Goal: Task Accomplishment & Management: Manage account settings

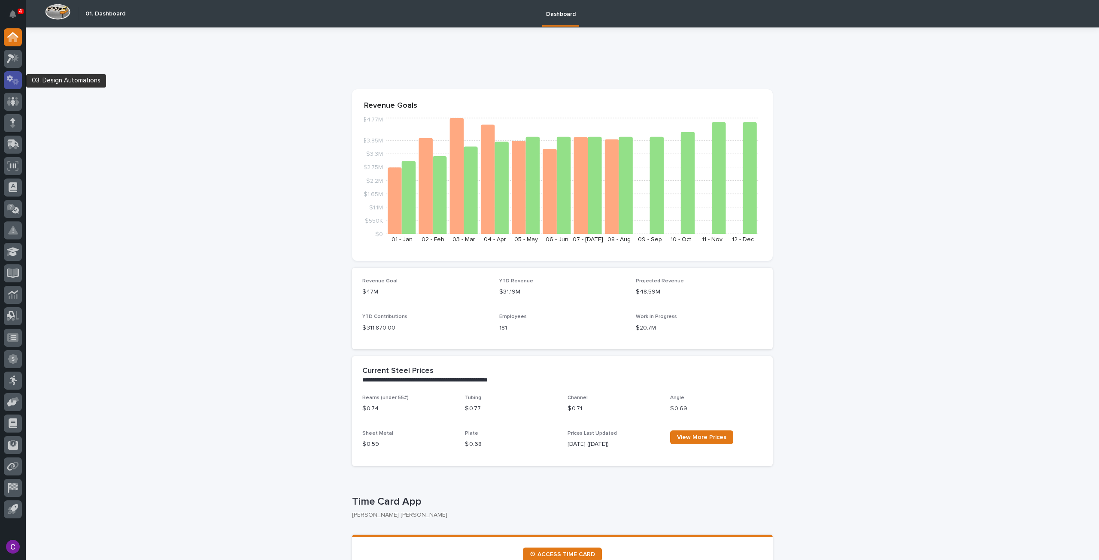
click at [15, 87] on div at bounding box center [13, 80] width 18 height 18
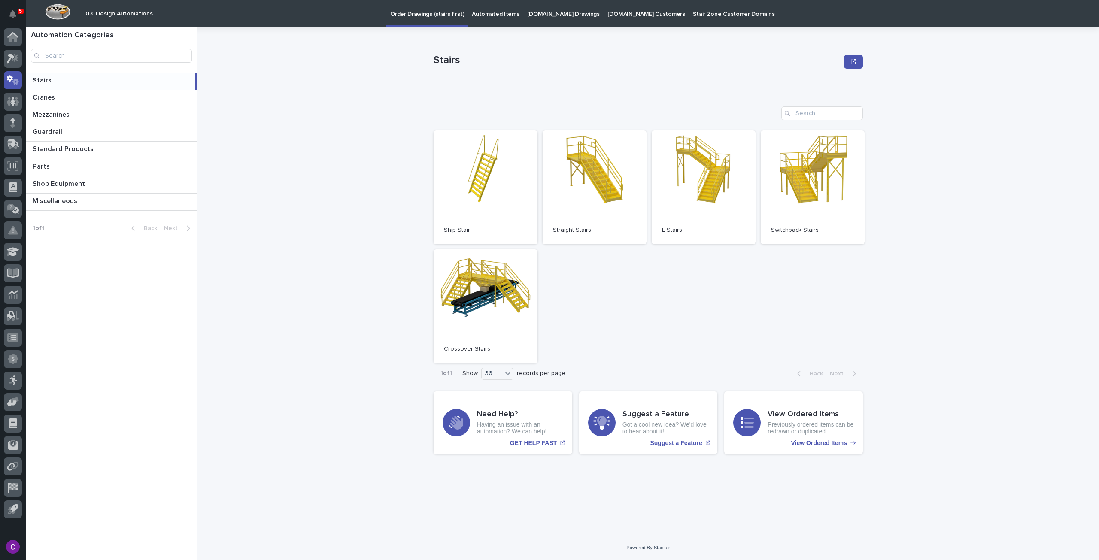
click at [489, 11] on p "Automated Items" at bounding box center [495, 9] width 47 height 18
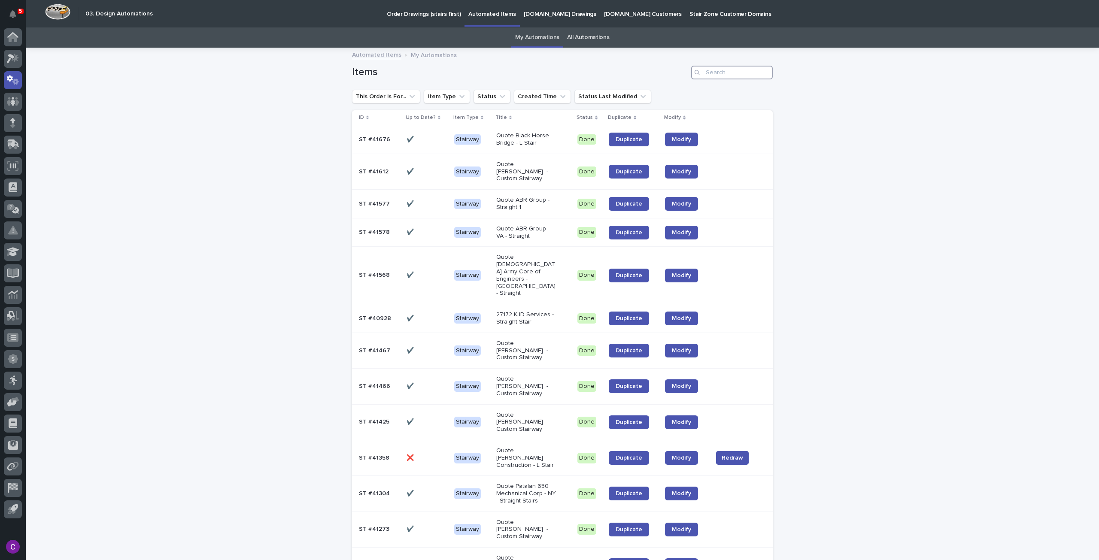
click at [732, 68] on input "Search" at bounding box center [732, 73] width 82 height 14
type input "35565"
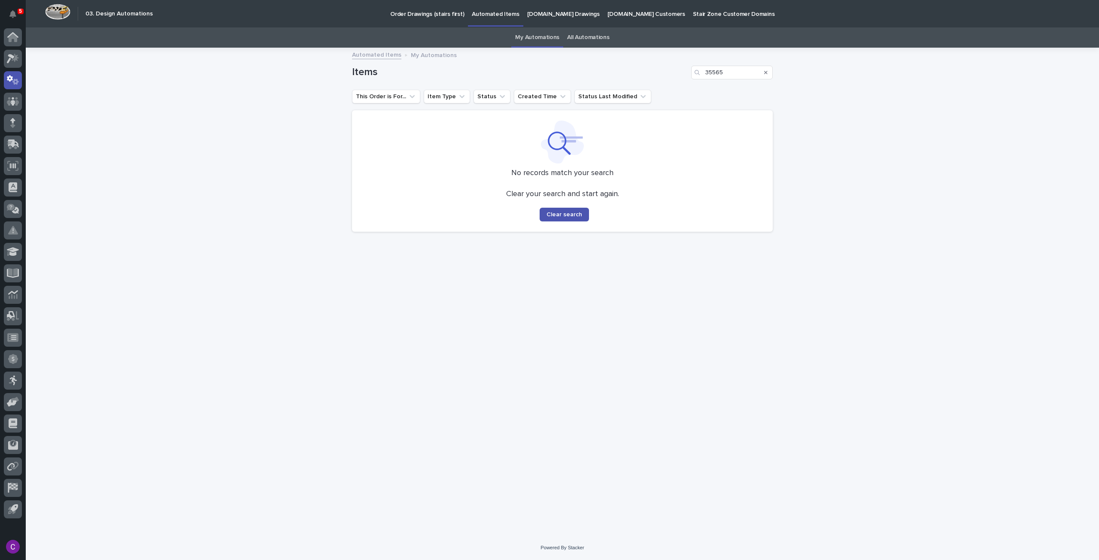
click at [580, 39] on link "All Automations" at bounding box center [588, 37] width 42 height 20
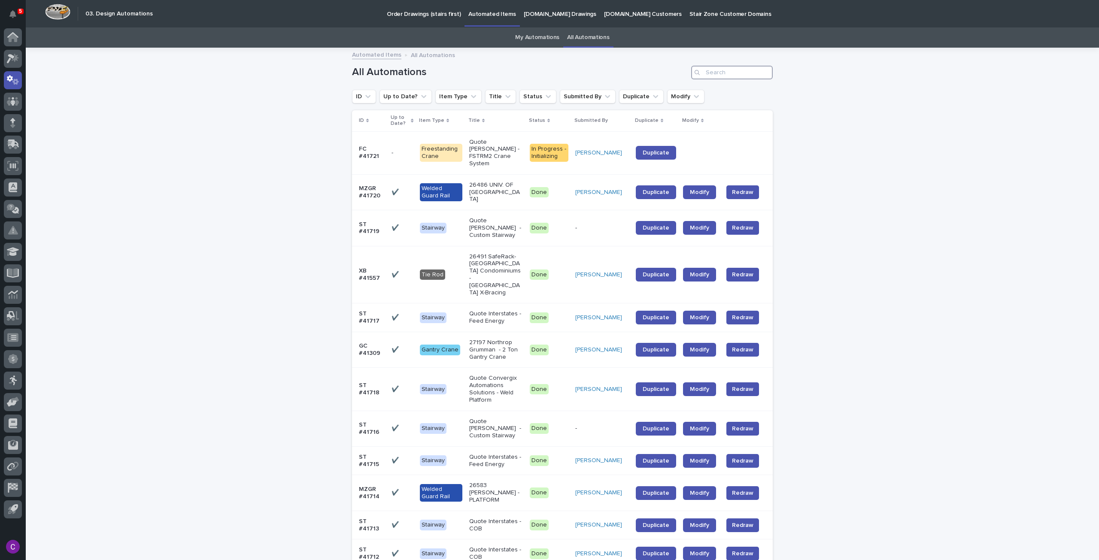
click at [718, 76] on input "Search" at bounding box center [732, 73] width 82 height 14
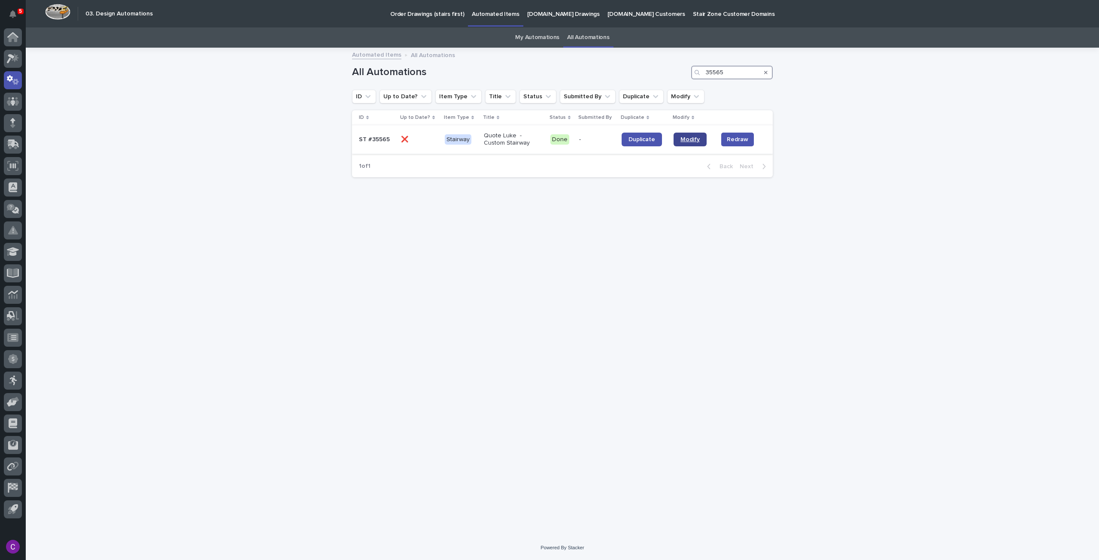
type input "35565"
click at [684, 139] on span "Modify" at bounding box center [689, 140] width 19 height 6
click at [21, 123] on div at bounding box center [13, 123] width 18 height 18
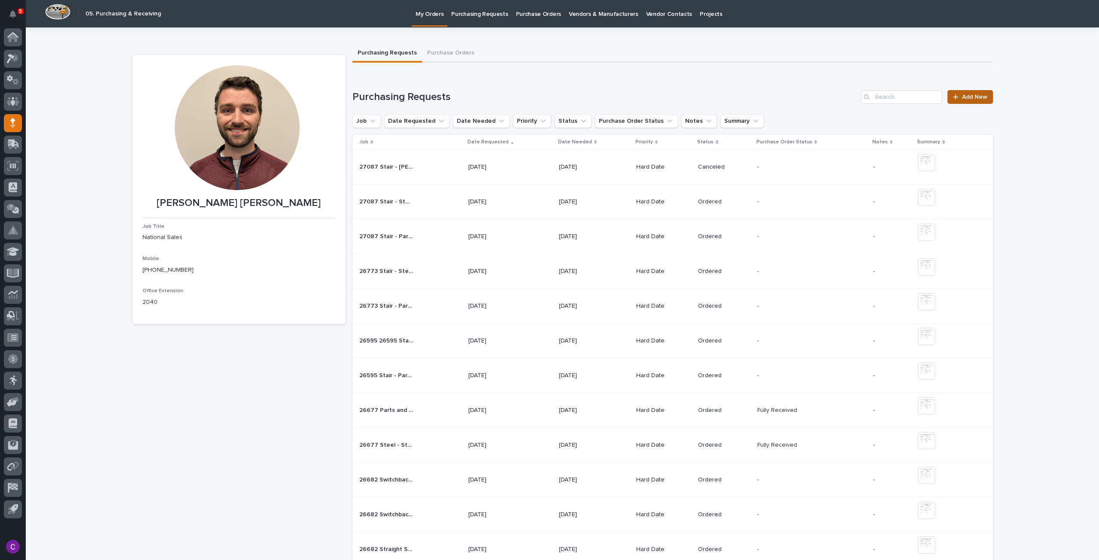
click at [956, 98] on div at bounding box center [957, 97] width 9 height 6
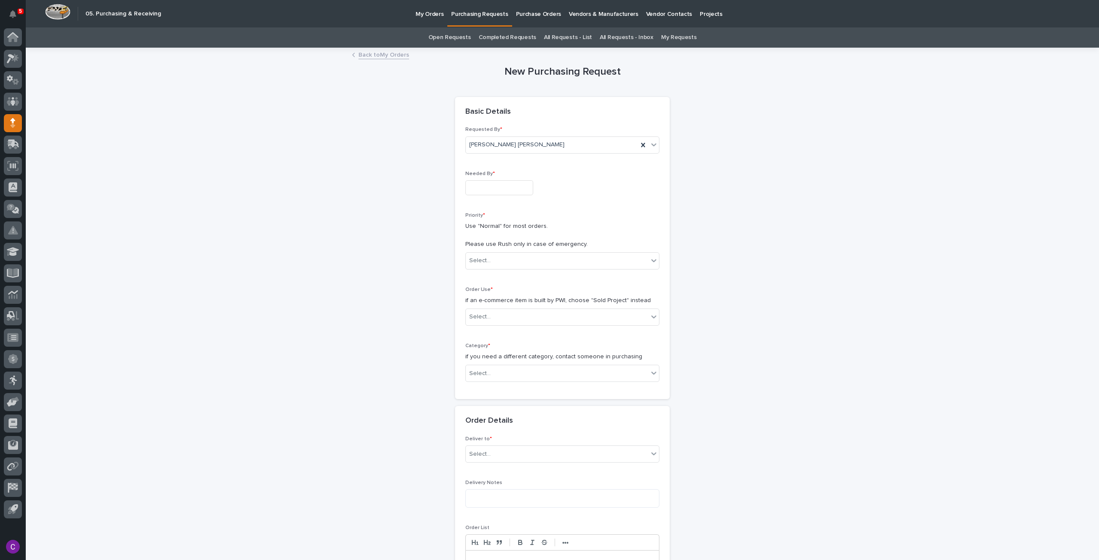
click at [489, 186] on input "text" at bounding box center [499, 187] width 68 height 15
click at [481, 118] on div "16" at bounding box center [480, 118] width 12 height 12
type input "**********"
click at [523, 261] on div "Select..." at bounding box center [557, 261] width 182 height 14
click at [527, 291] on div "Hard Date" at bounding box center [558, 291] width 193 height 15
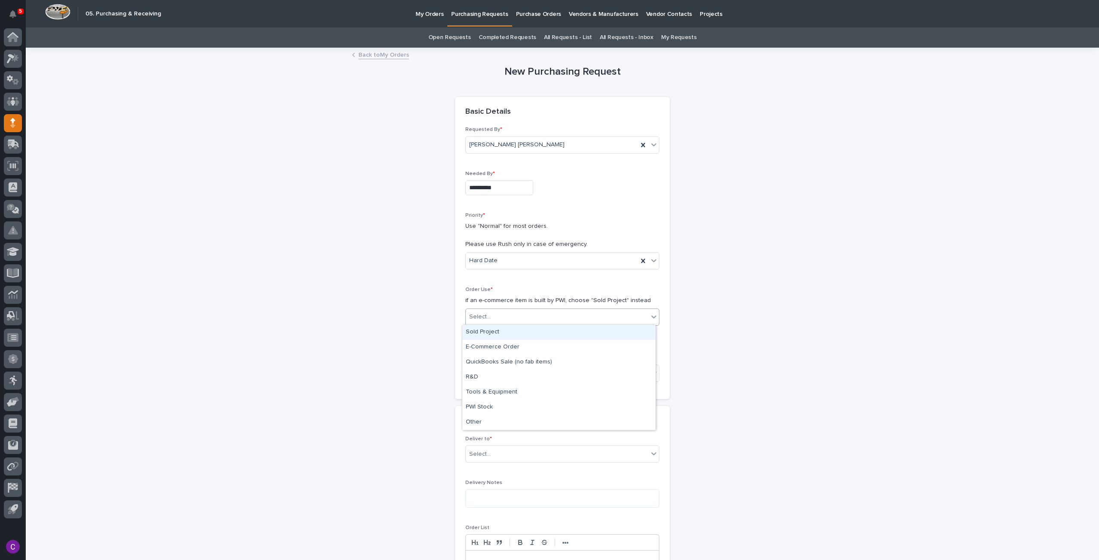
click at [523, 318] on div "Select..." at bounding box center [557, 317] width 182 height 14
drag, startPoint x: 520, startPoint y: 340, endPoint x: 506, endPoint y: 325, distance: 20.7
click at [506, 325] on div "Sold Project" at bounding box center [558, 332] width 193 height 15
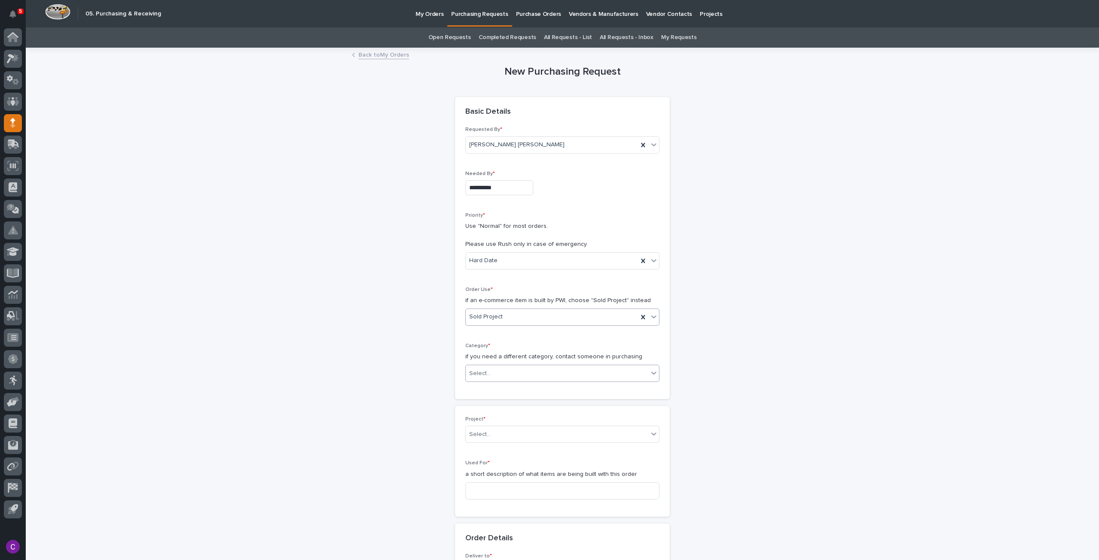
click at [526, 369] on div "Select..." at bounding box center [557, 374] width 182 height 14
click at [504, 483] on div "Steel" at bounding box center [558, 487] width 193 height 15
click at [496, 428] on div "Select..." at bounding box center [557, 435] width 182 height 14
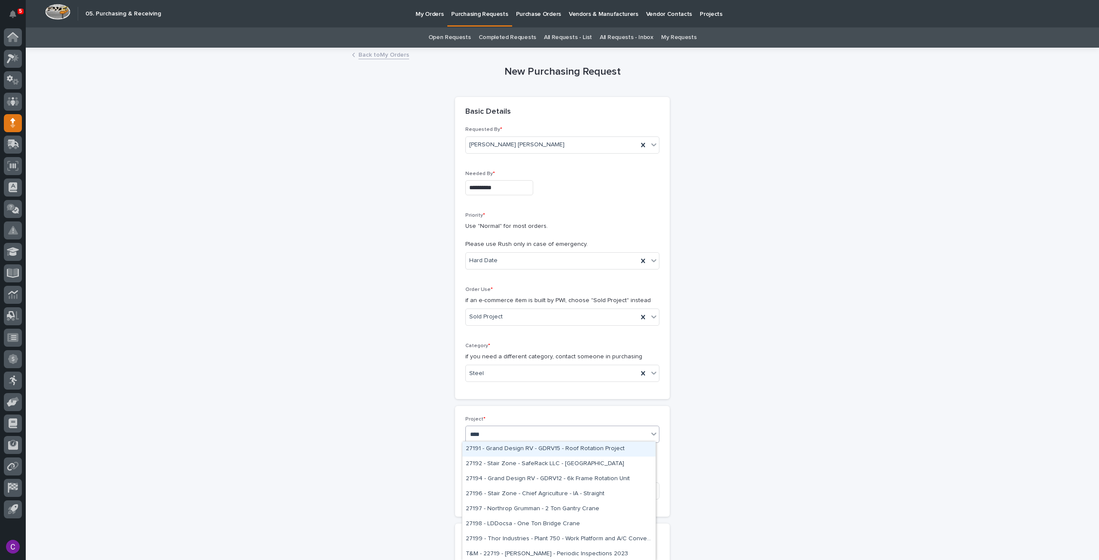
type input "*****"
click at [471, 451] on div "27196 - Stair Zone - Chief Agriculture - IA - Straight" at bounding box center [558, 449] width 193 height 15
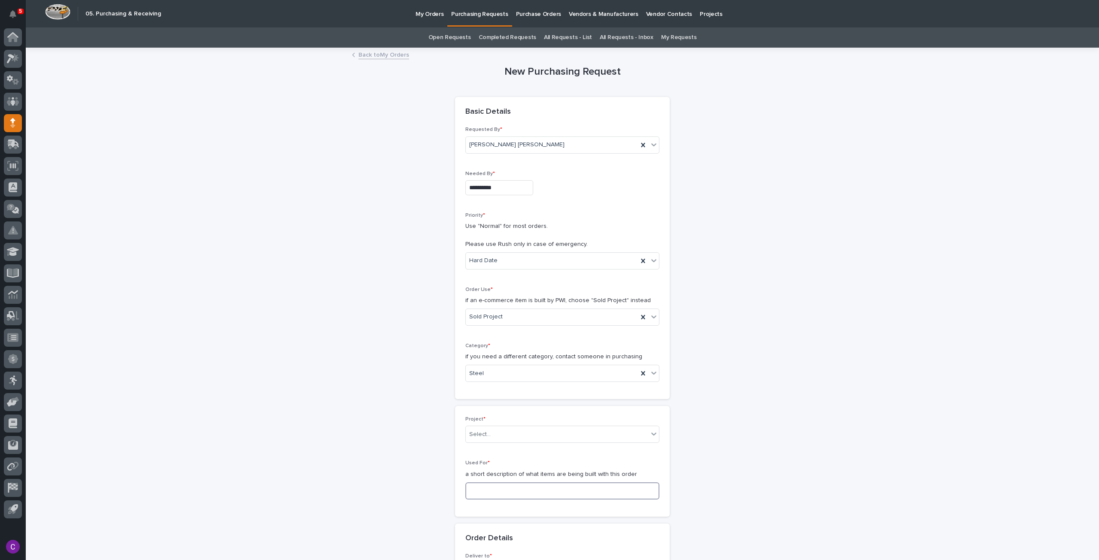
click at [495, 485] on input at bounding box center [562, 491] width 194 height 17
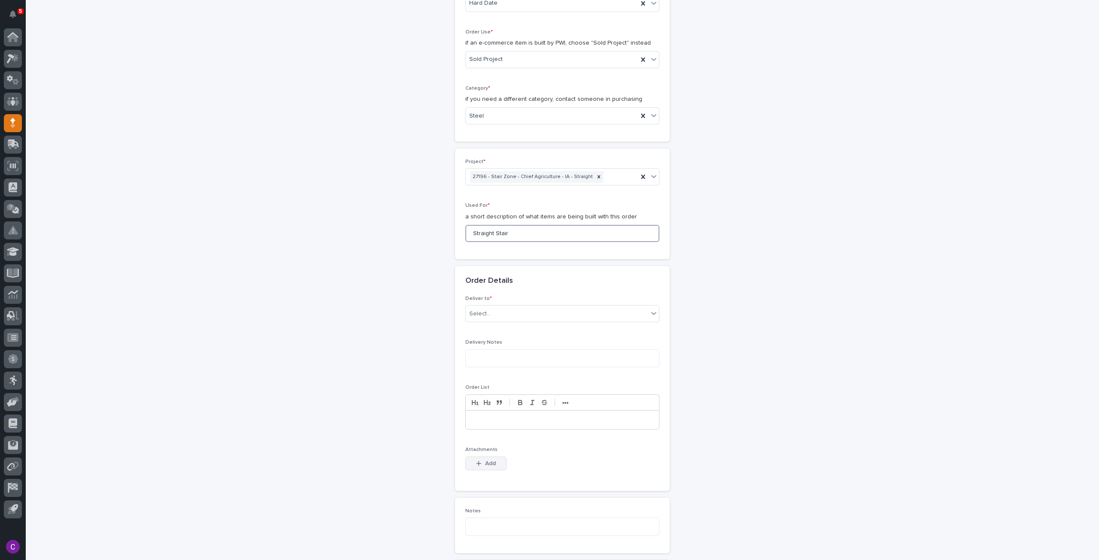
type input "Straight Stair"
click at [490, 457] on button "Add" at bounding box center [485, 464] width 41 height 14
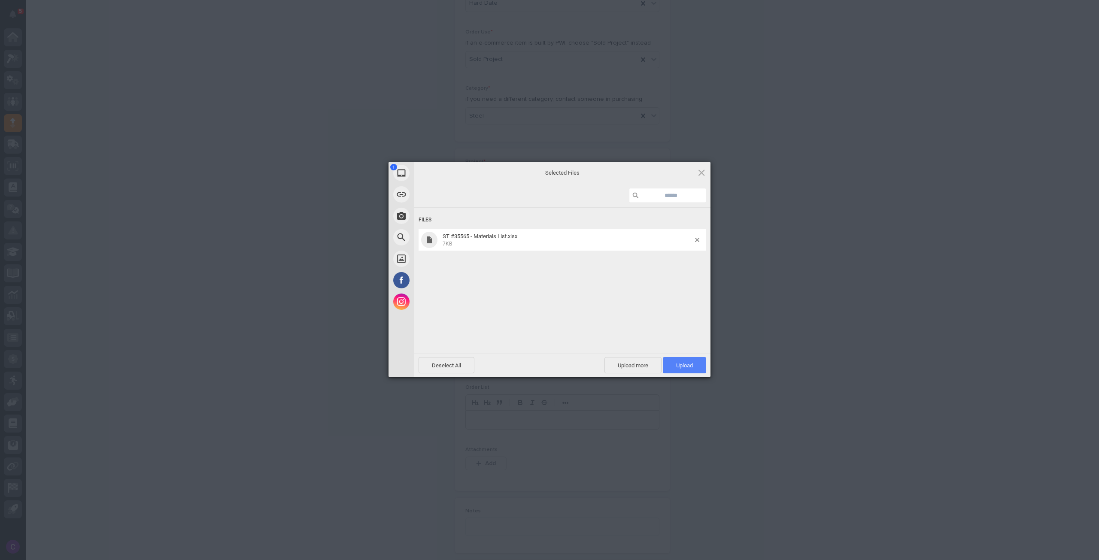
click at [680, 362] on span "Upload 1" at bounding box center [684, 365] width 17 height 6
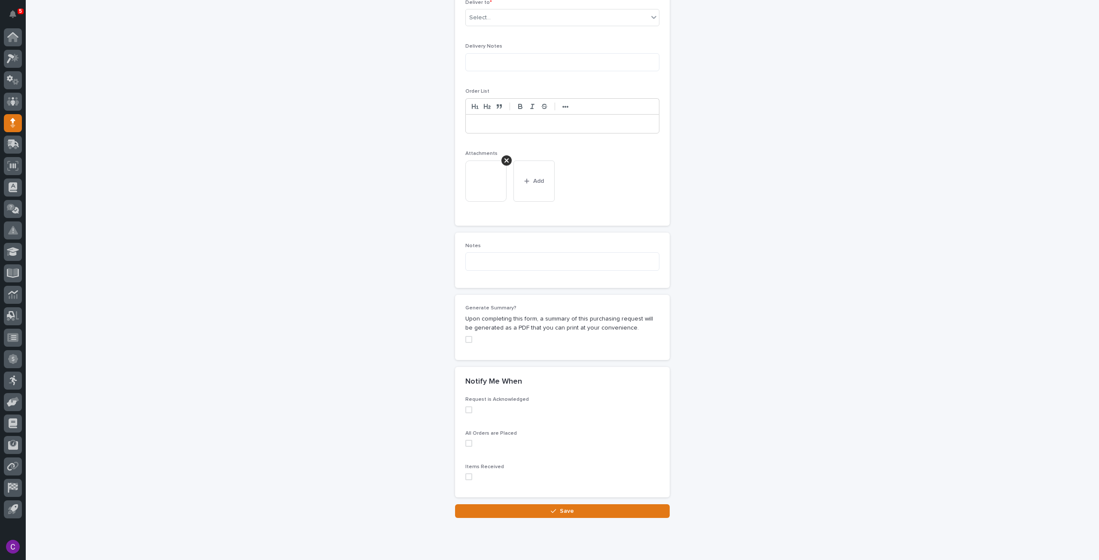
scroll to position [574, 0]
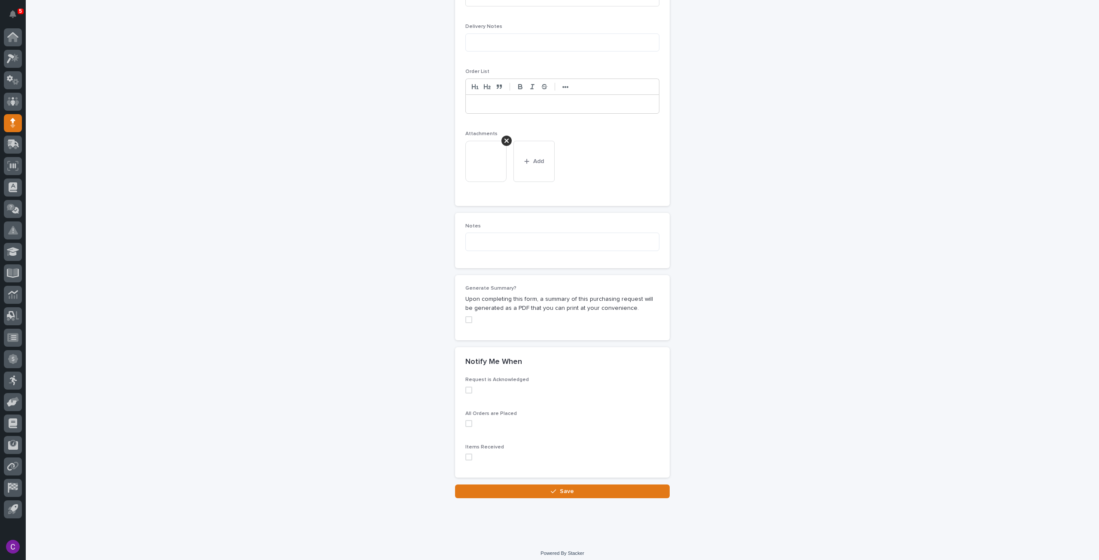
click at [503, 485] on button "Save" at bounding box center [562, 492] width 215 height 14
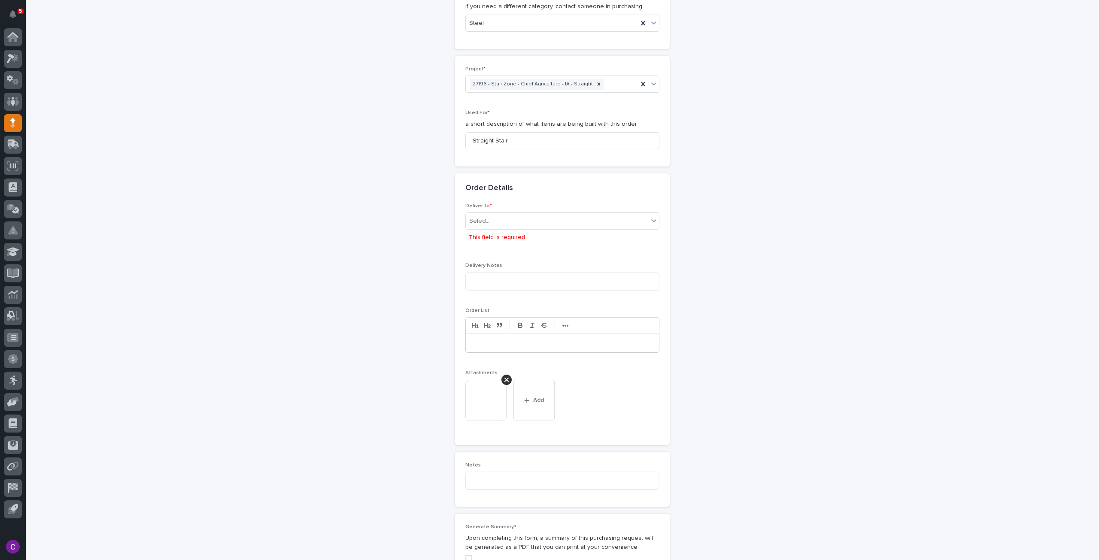
scroll to position [343, 0]
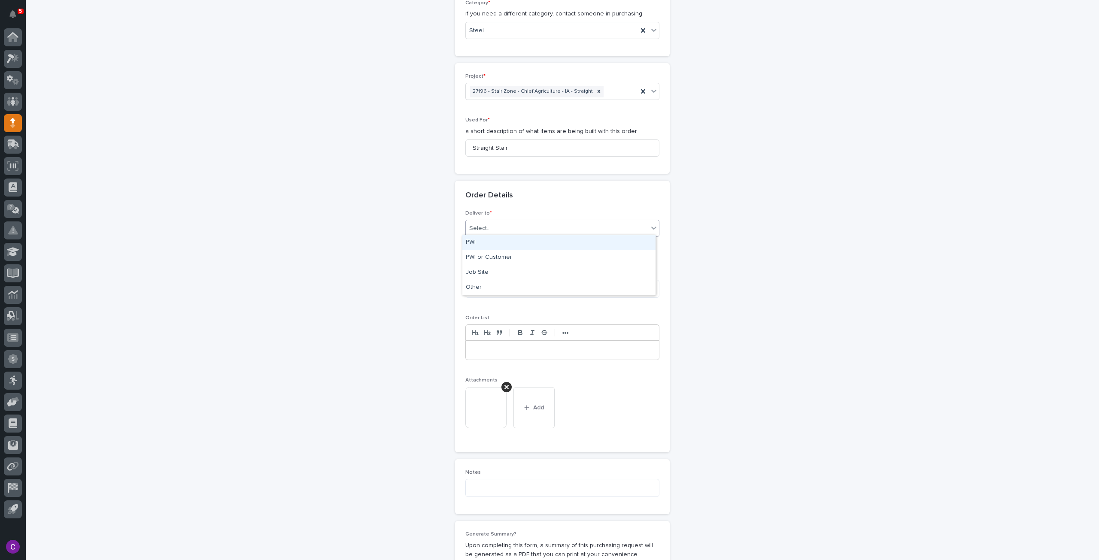
click at [495, 225] on div "Select..." at bounding box center [557, 229] width 182 height 14
click at [498, 244] on div "PWI" at bounding box center [558, 242] width 193 height 15
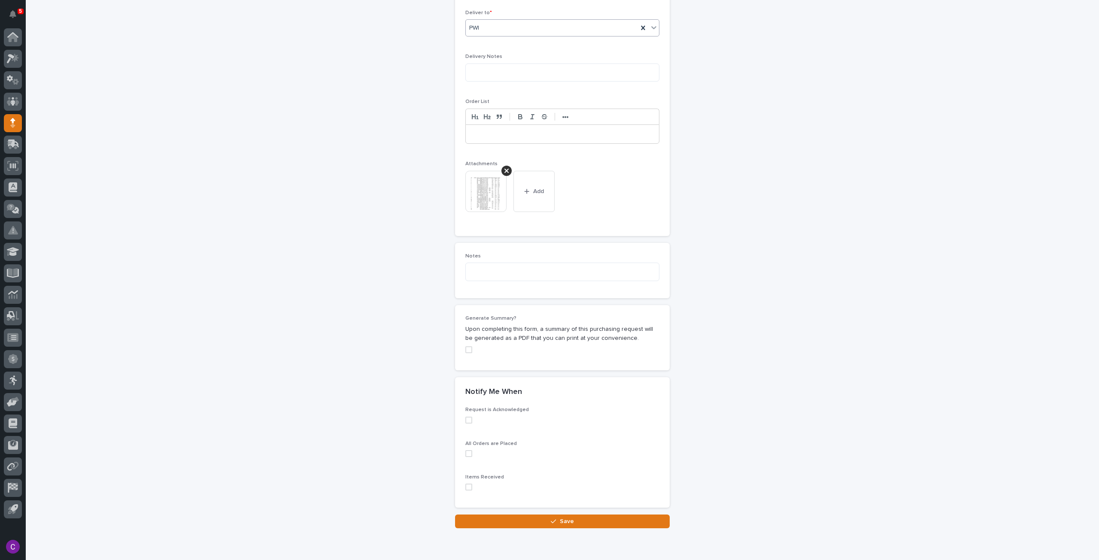
scroll to position [576, 0]
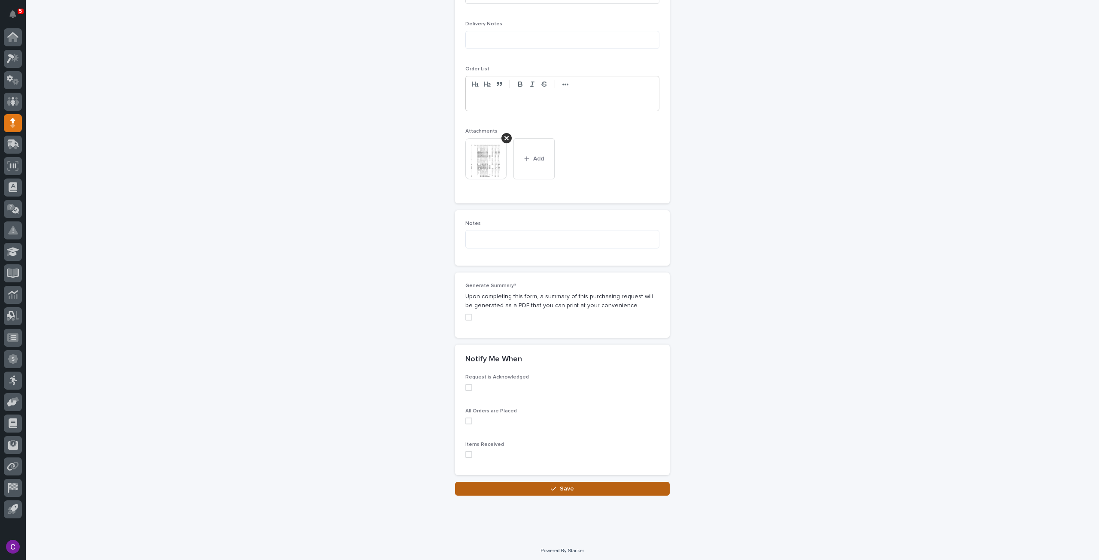
click at [570, 482] on button "Save" at bounding box center [562, 489] width 215 height 14
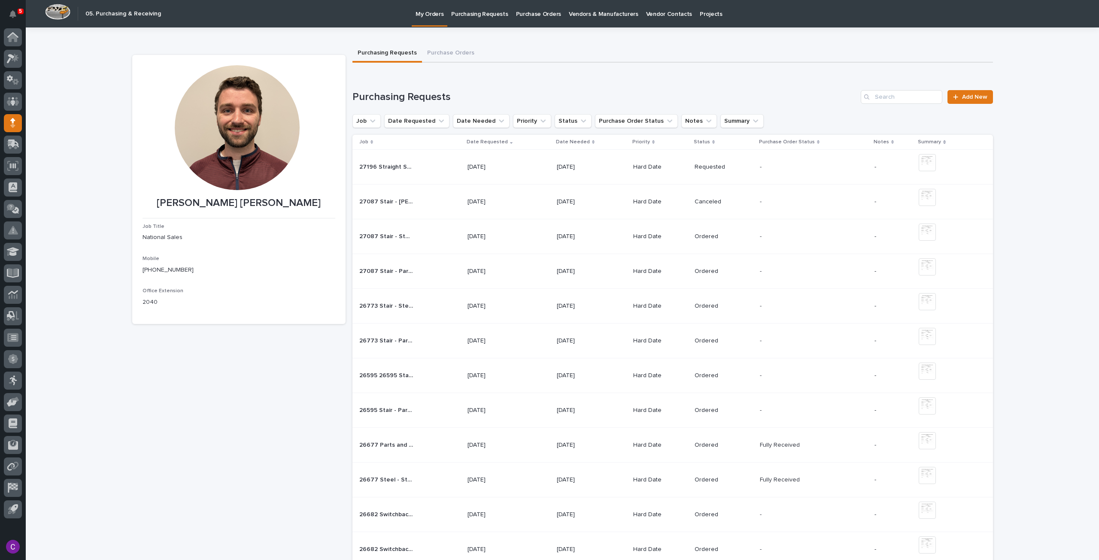
click at [969, 104] on div "Purchasing Requests Add New Job Date Requested Date Needed Priority Status Purc…" at bounding box center [672, 531] width 641 height 883
click at [969, 98] on span "Add New" at bounding box center [974, 97] width 25 height 6
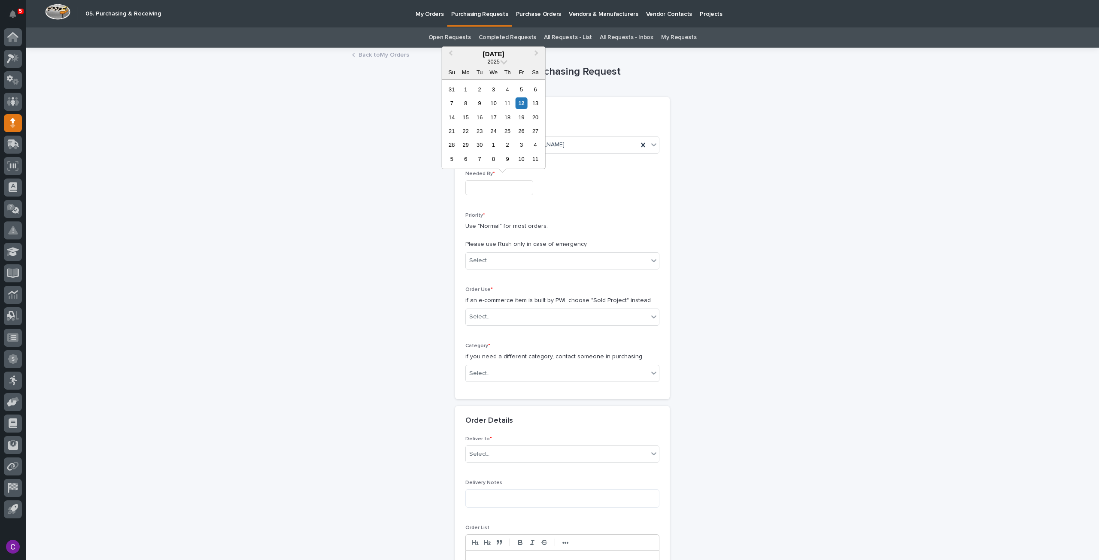
click at [517, 191] on input "text" at bounding box center [499, 187] width 68 height 15
click at [481, 118] on div "16" at bounding box center [480, 118] width 12 height 12
type input "**********"
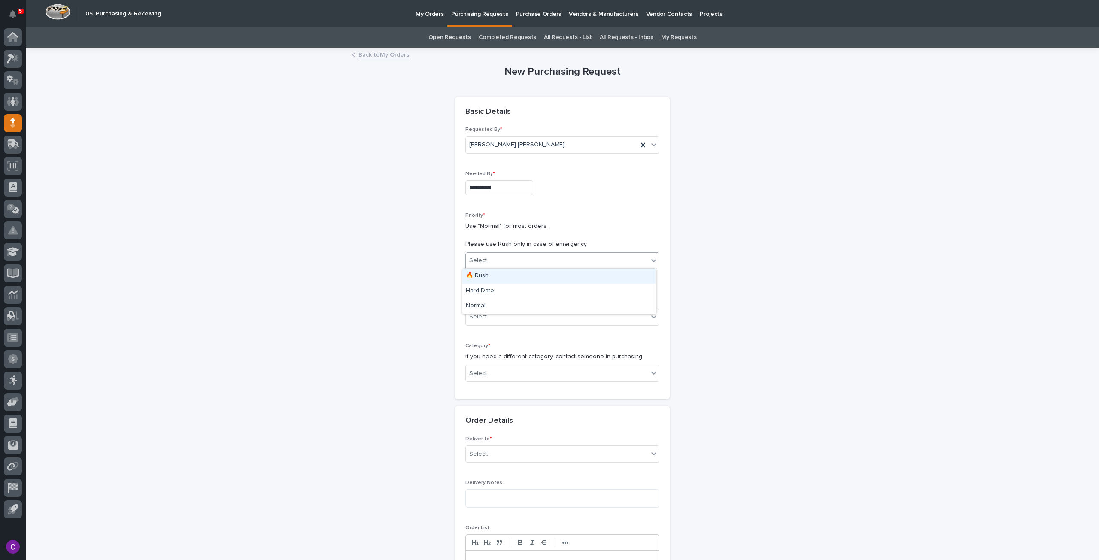
click at [528, 254] on div "Select..." at bounding box center [557, 261] width 182 height 14
click at [533, 292] on div "Hard Date" at bounding box center [558, 291] width 193 height 15
click at [547, 320] on div "Select..." at bounding box center [557, 317] width 182 height 14
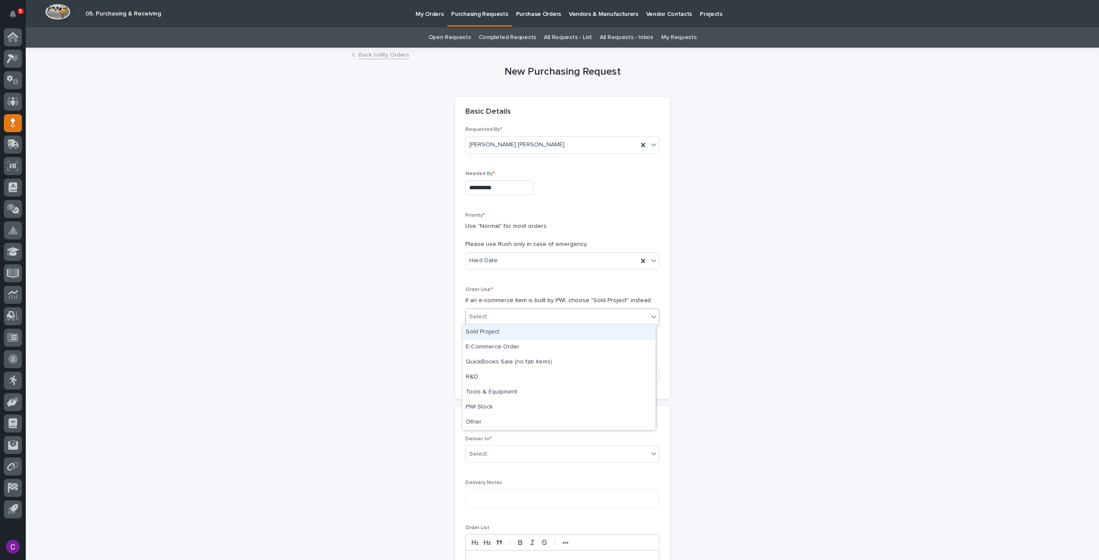
click at [538, 333] on div "Sold Project" at bounding box center [558, 332] width 193 height 15
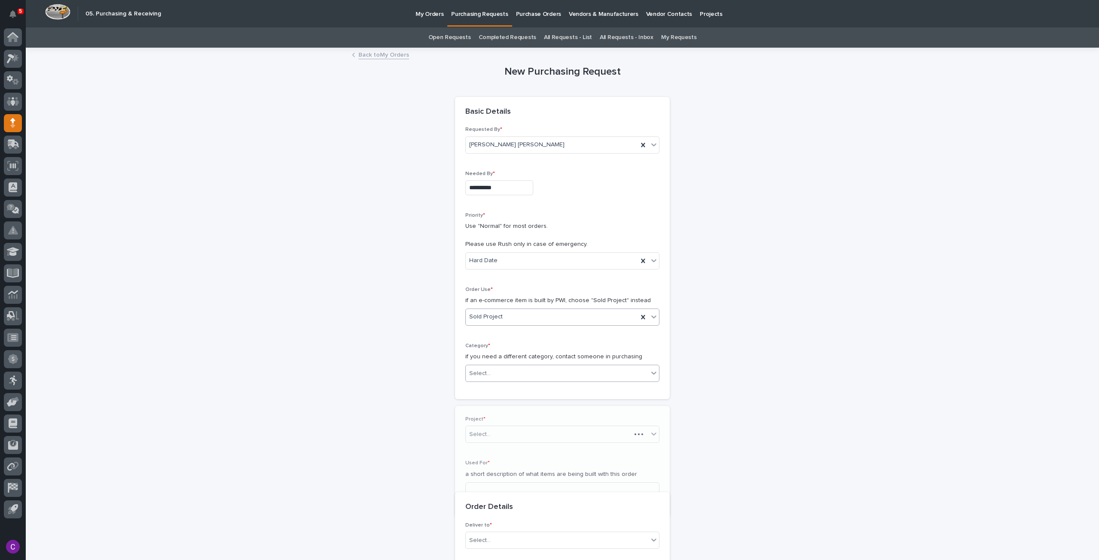
click at [546, 373] on div "Select..." at bounding box center [557, 374] width 182 height 14
click at [509, 453] on div "Parts & Hardware" at bounding box center [558, 456] width 193 height 15
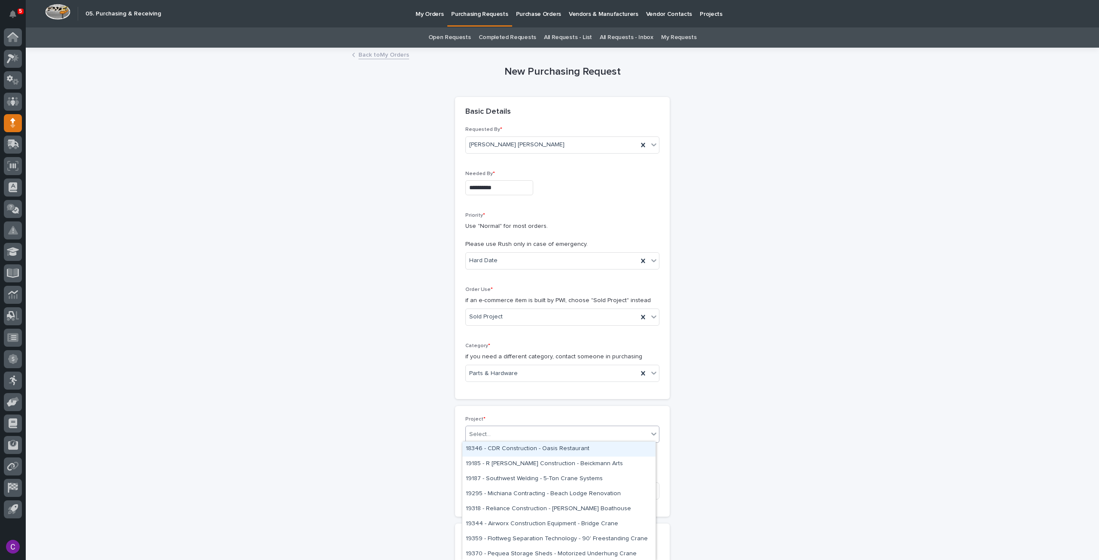
drag, startPoint x: 524, startPoint y: 437, endPoint x: 528, endPoint y: 443, distance: 7.4
click at [524, 437] on div "Select..." at bounding box center [557, 435] width 182 height 14
type input "*****"
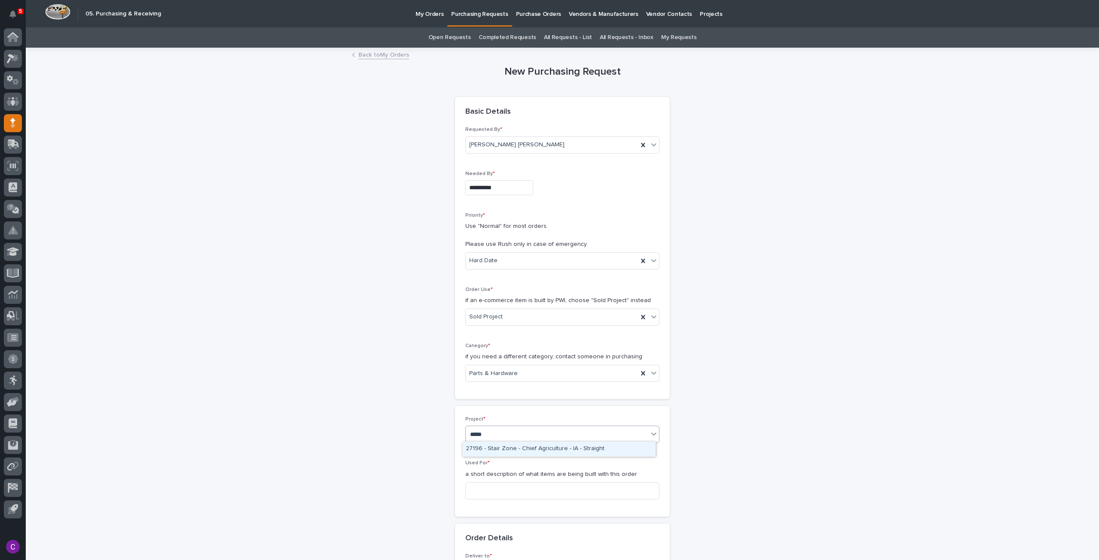
click at [613, 449] on div "27196 - Stair Zone - Chief Agriculture - IA - Straight" at bounding box center [558, 449] width 193 height 15
click at [587, 503] on div "Used For * a short description of what items are being built with this order" at bounding box center [562, 483] width 194 height 46
click at [580, 486] on input at bounding box center [562, 491] width 194 height 17
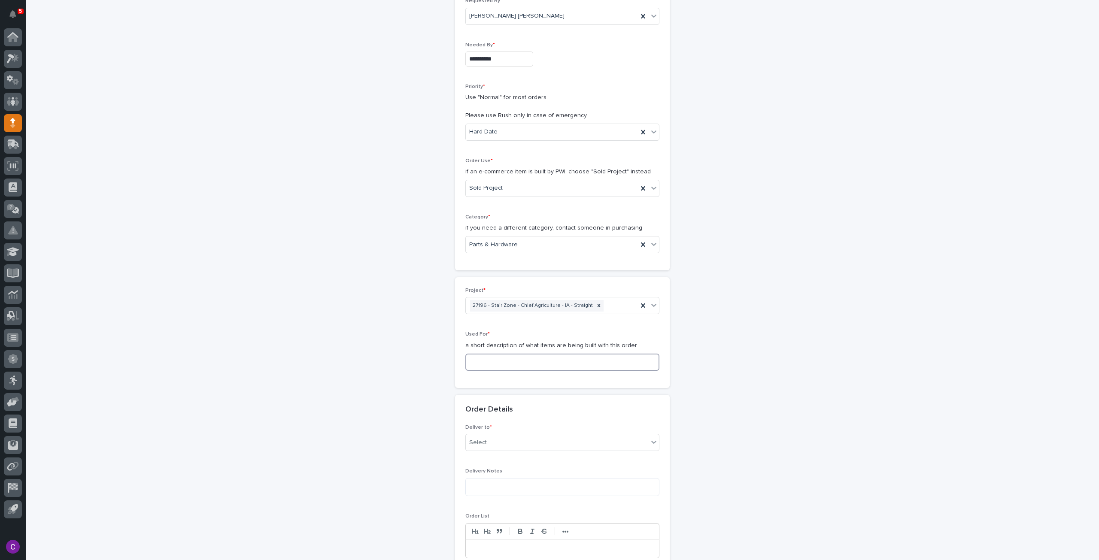
scroll to position [172, 0]
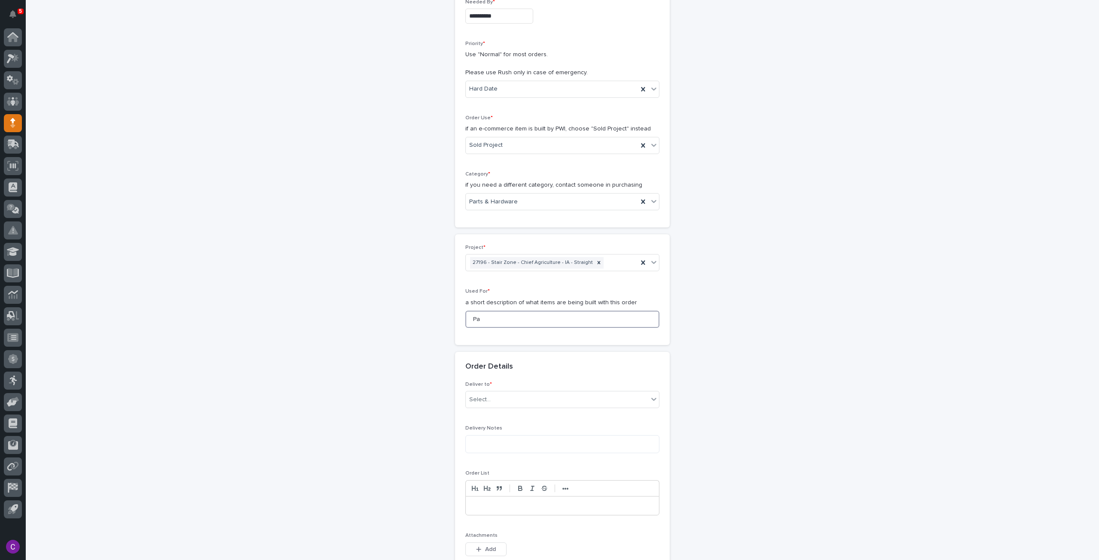
type input "P"
type input "Straight Stair - Parts and Hardware"
click at [610, 401] on div "Select..." at bounding box center [557, 400] width 182 height 14
click at [577, 411] on div "PWI" at bounding box center [558, 414] width 193 height 15
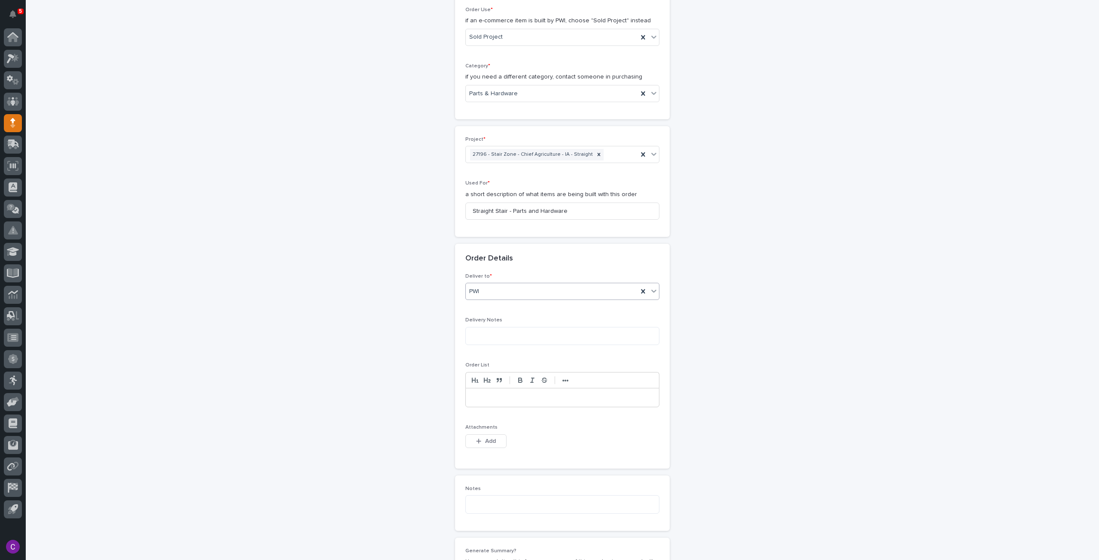
scroll to position [301, 0]
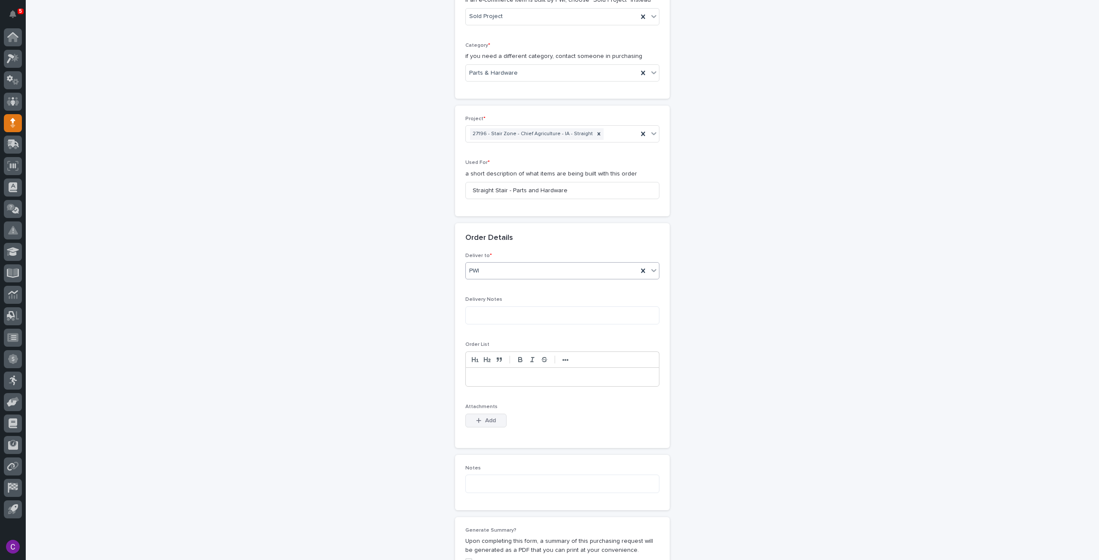
click at [473, 414] on button "Add" at bounding box center [485, 421] width 41 height 14
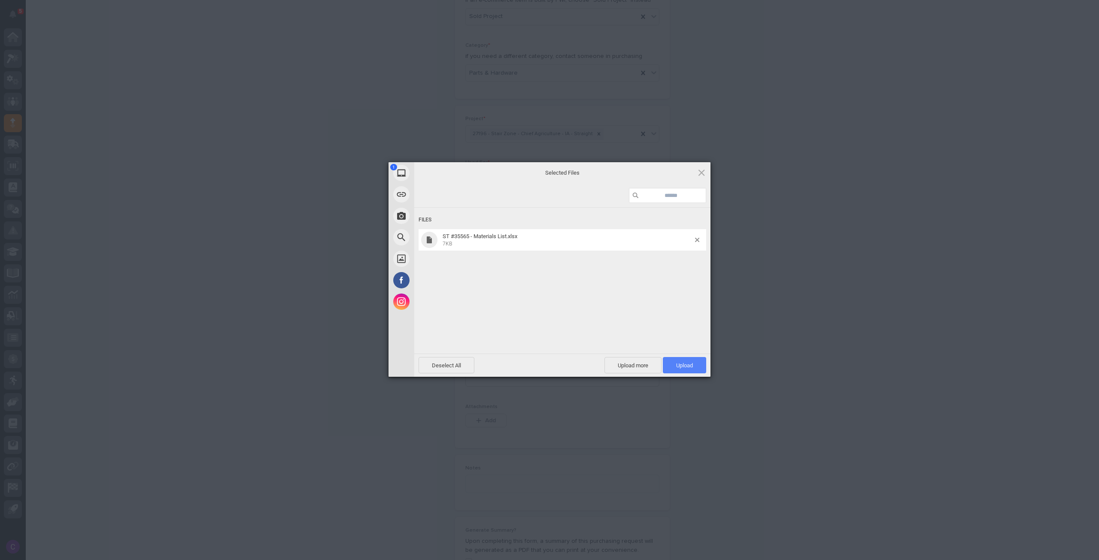
click at [695, 363] on span "Upload 1" at bounding box center [684, 365] width 43 height 16
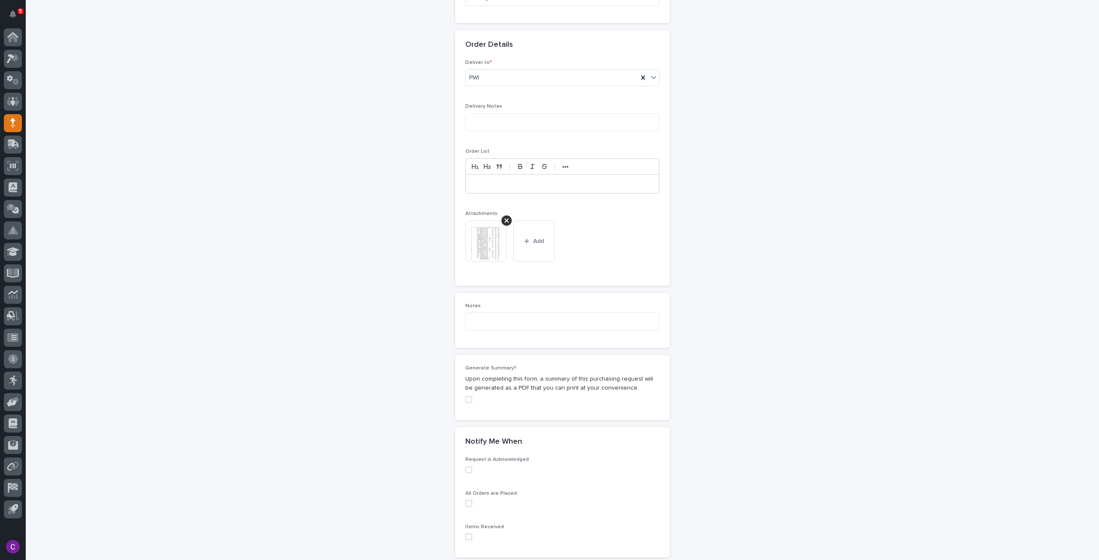
scroll to position [576, 0]
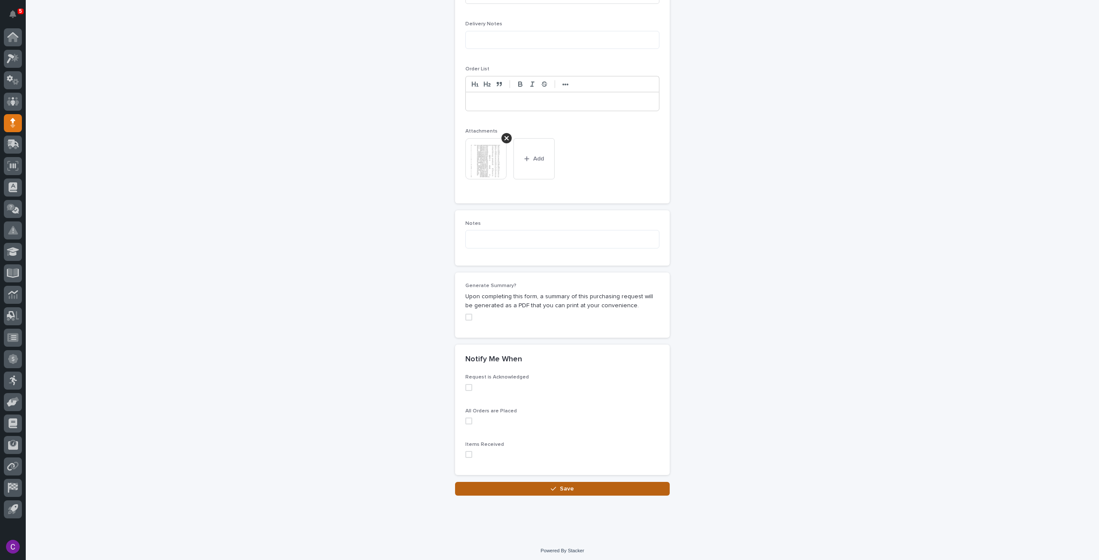
click at [611, 485] on button "Save" at bounding box center [562, 489] width 215 height 14
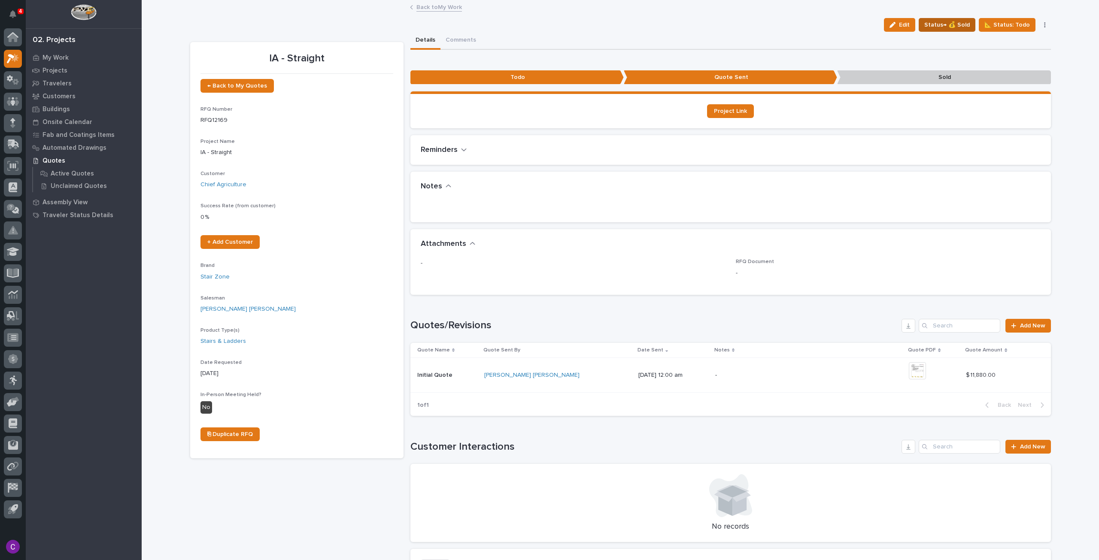
click at [945, 27] on span "Status→ 💰 Sold" at bounding box center [947, 25] width 46 height 10
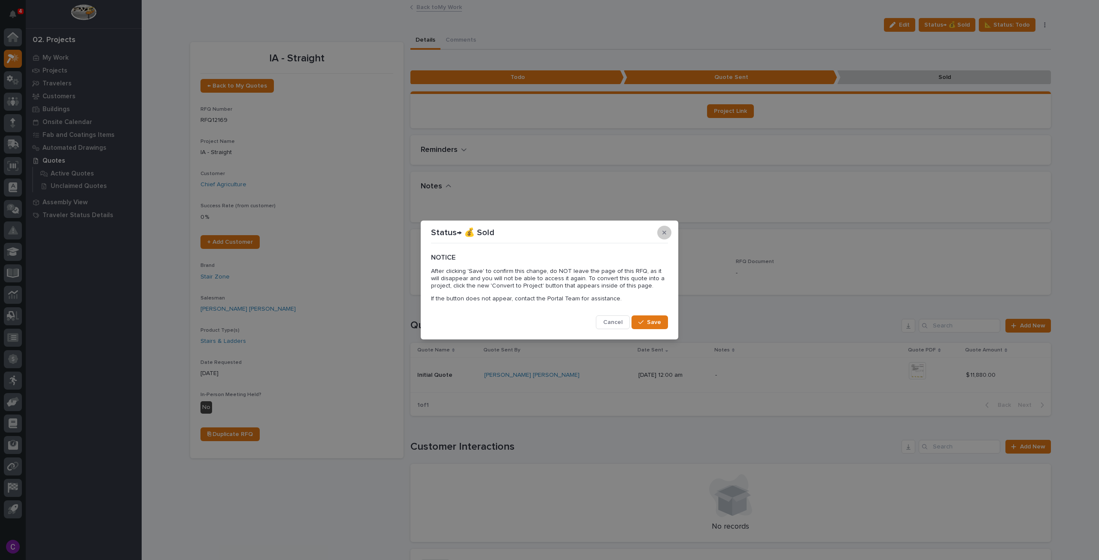
click at [661, 234] on button "button" at bounding box center [664, 233] width 14 height 14
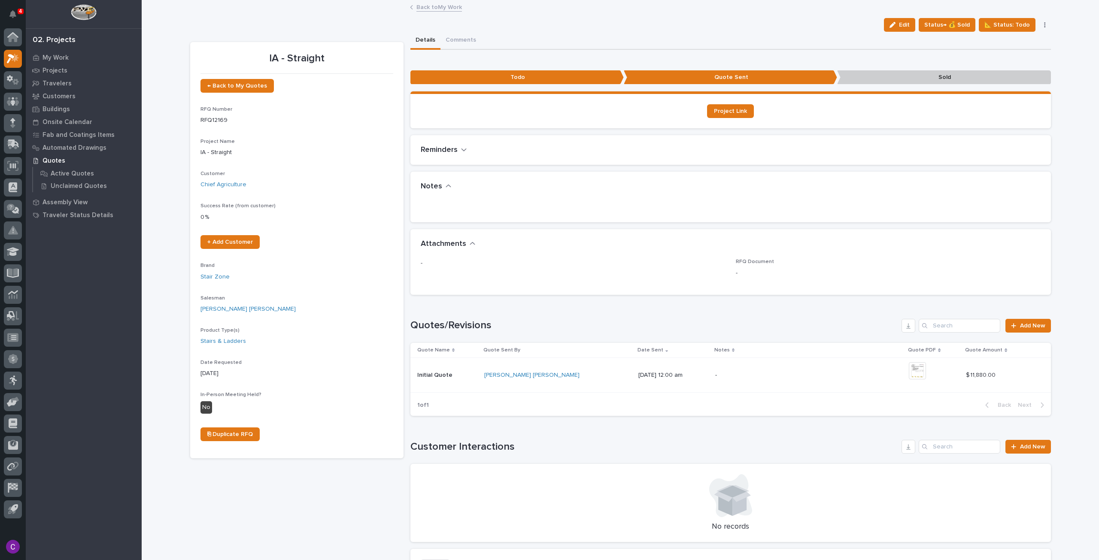
click at [427, 9] on link "Back to My Work" at bounding box center [439, 7] width 46 height 10
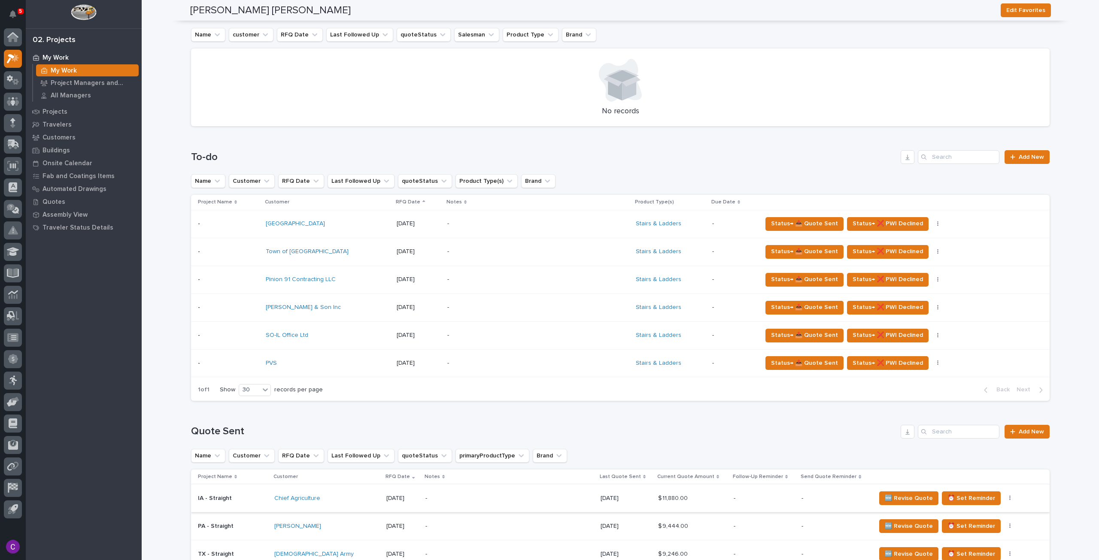
scroll to position [433, 0]
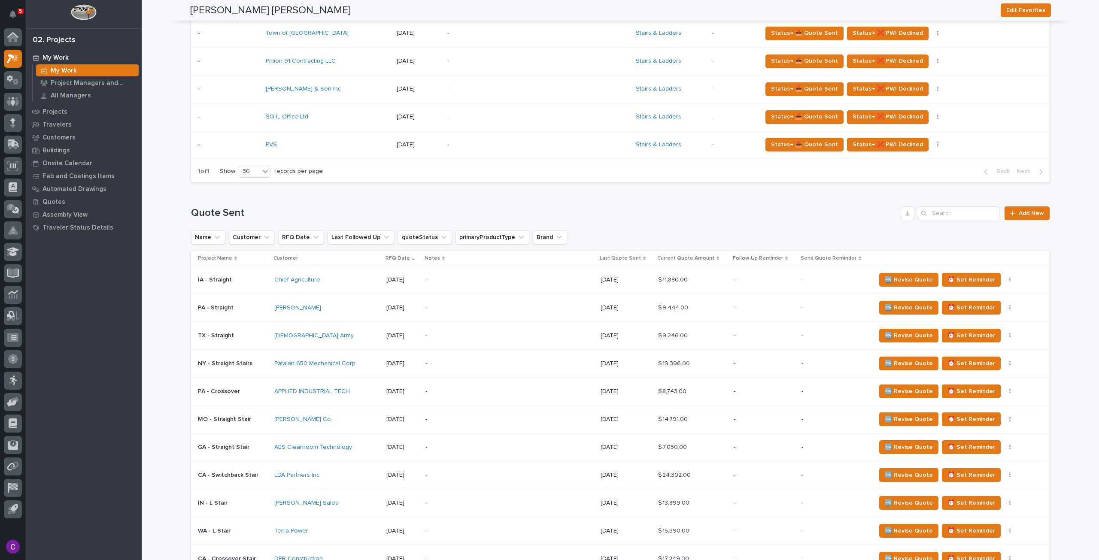
click at [553, 283] on div "-" at bounding box center [500, 279] width 150 height 19
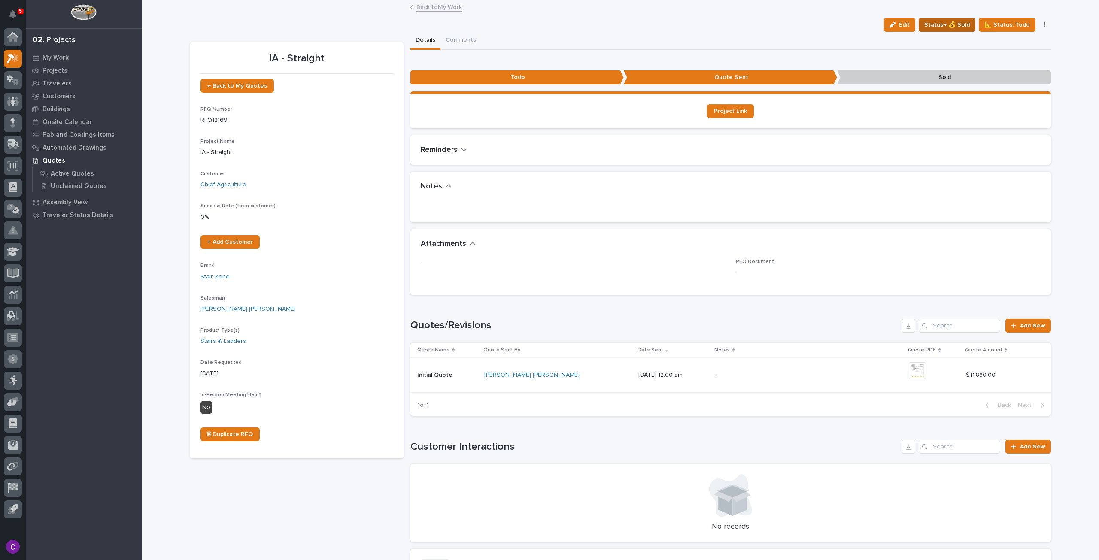
click at [962, 30] on button "Status→ 💰 Sold" at bounding box center [947, 25] width 57 height 14
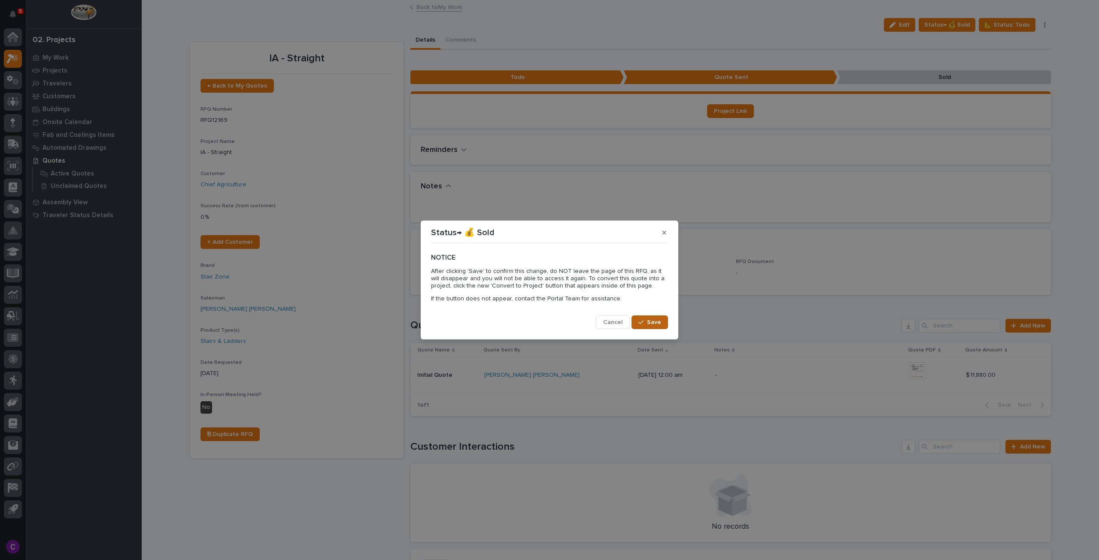
click at [648, 327] on button "Save" at bounding box center [650, 323] width 36 height 14
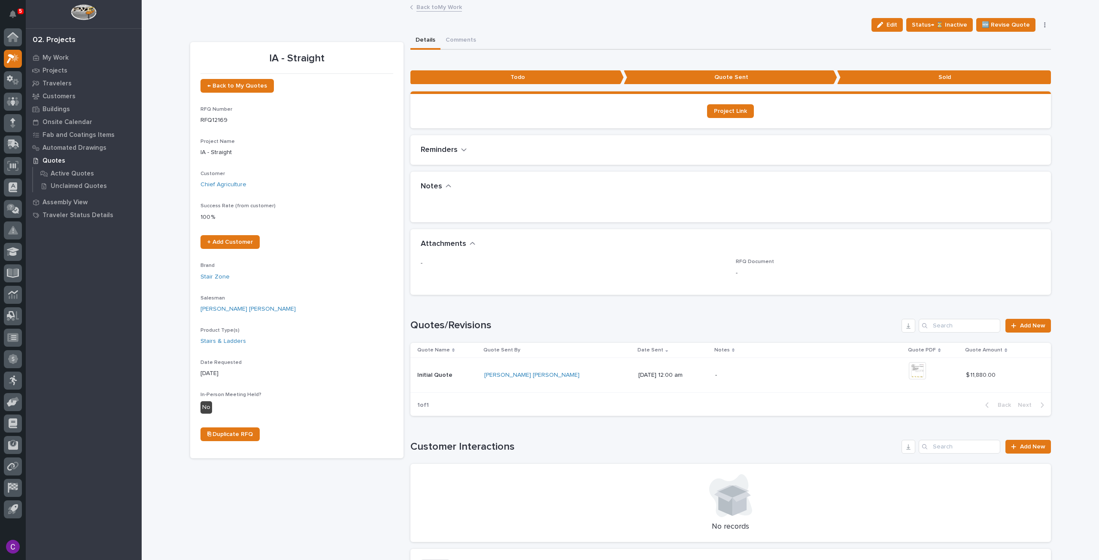
click at [428, 10] on link "Back to My Work" at bounding box center [439, 7] width 46 height 10
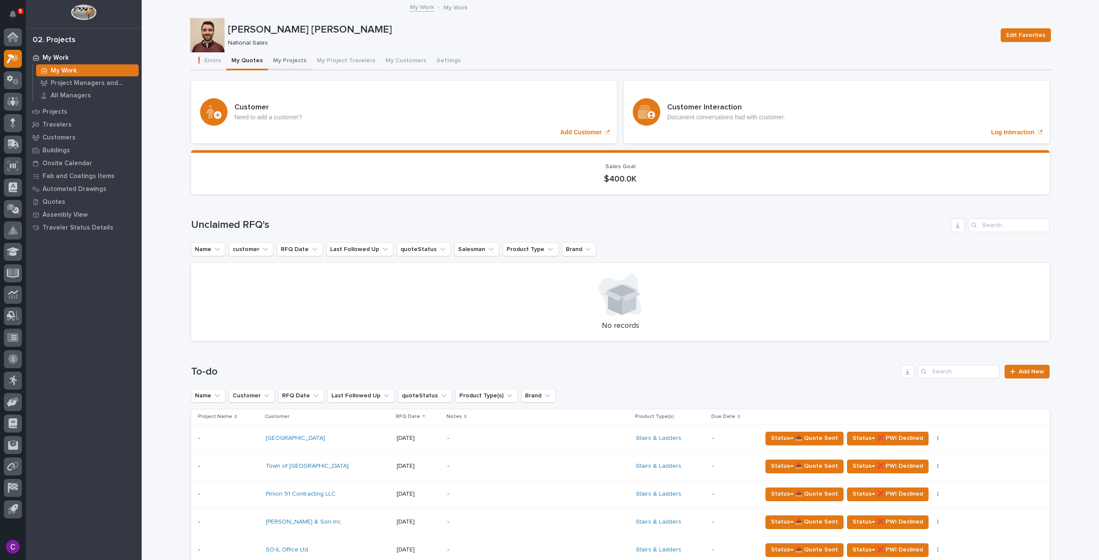
click at [289, 62] on button "My Projects" at bounding box center [290, 61] width 44 height 18
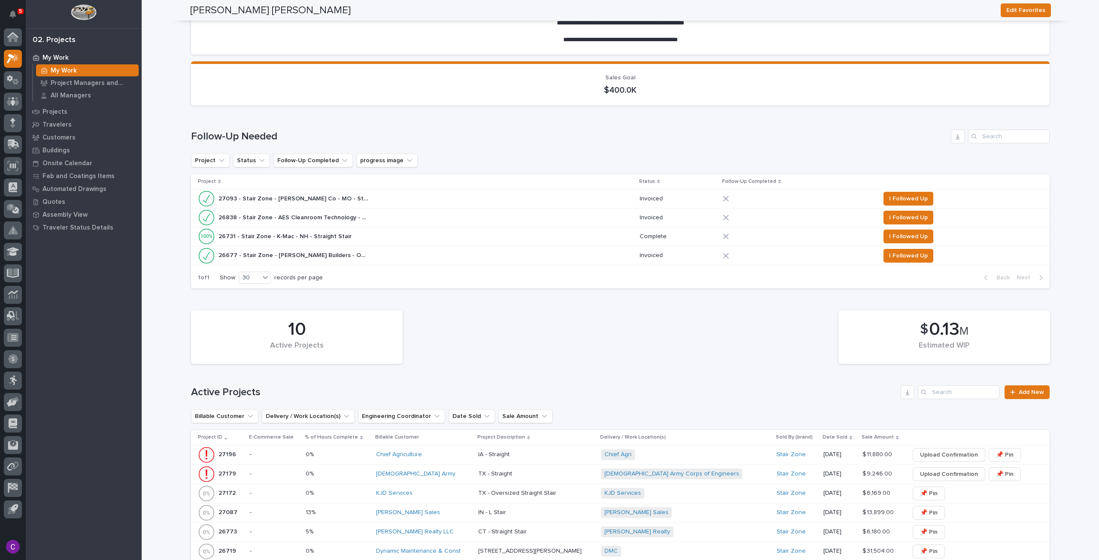
scroll to position [215, 0]
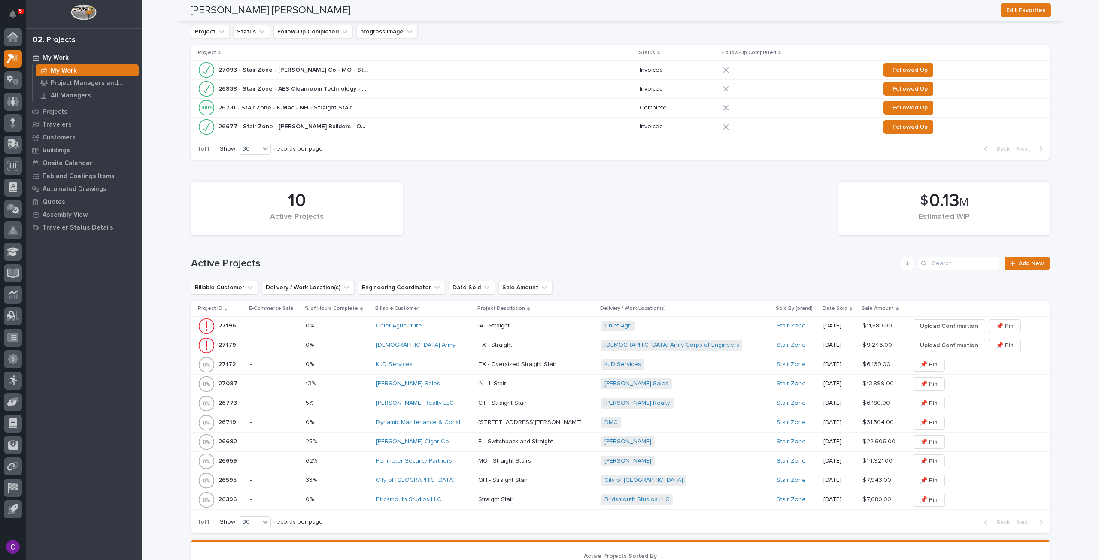
click at [471, 330] on div "Chief Agriculture" at bounding box center [423, 326] width 95 height 14
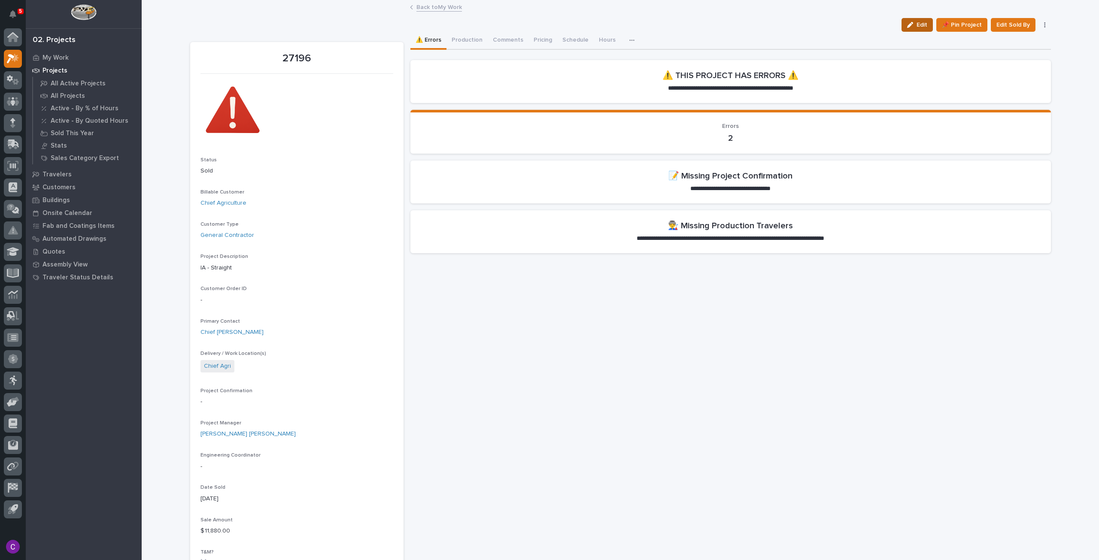
click at [923, 27] on span "Edit" at bounding box center [922, 25] width 11 height 8
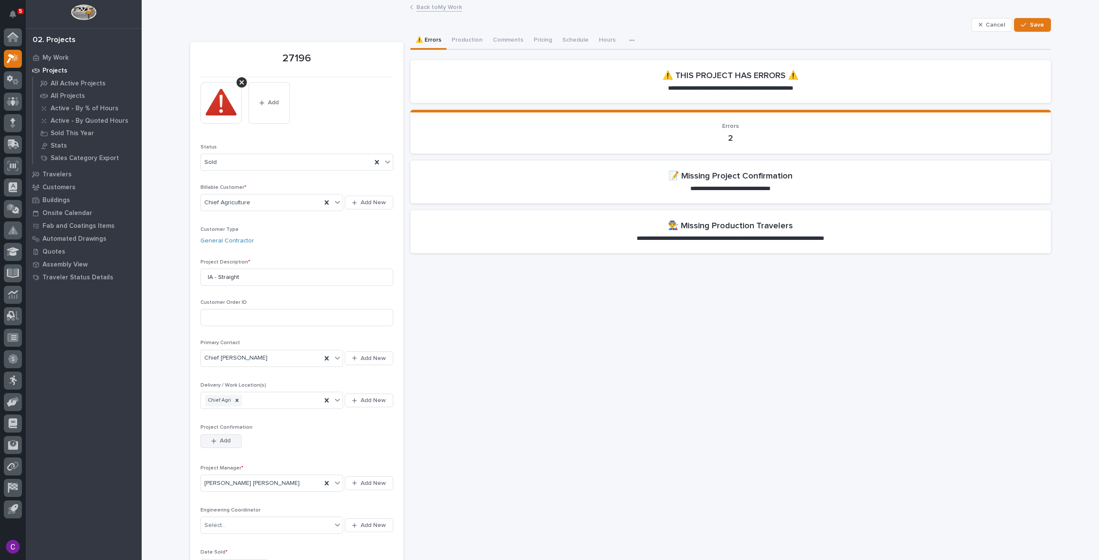
click at [220, 437] on span "Add" at bounding box center [225, 441] width 11 height 8
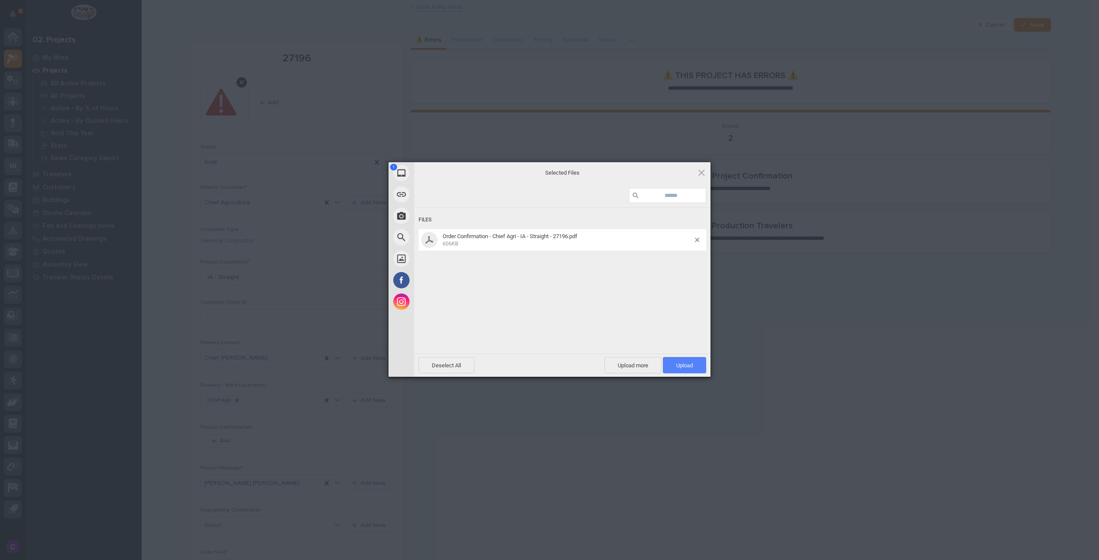
click at [685, 363] on span "Upload 1" at bounding box center [684, 365] width 17 height 6
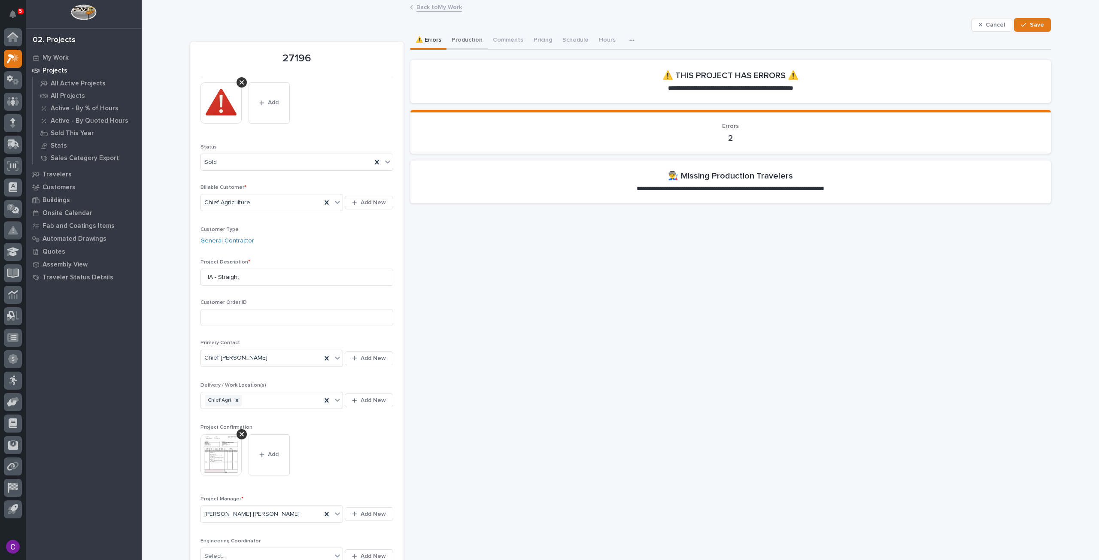
click at [469, 36] on button "Production" at bounding box center [466, 41] width 41 height 18
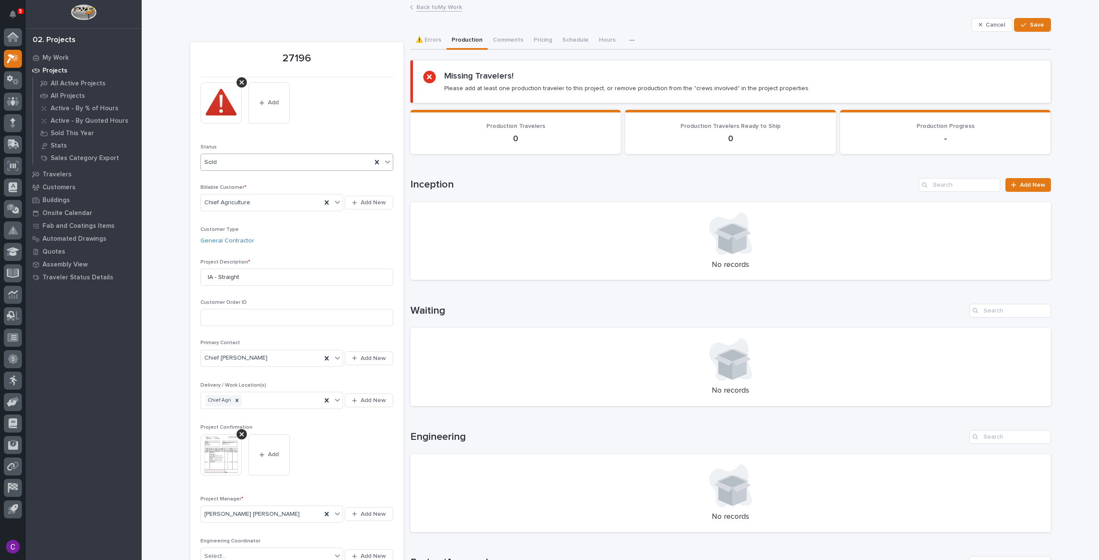
click at [387, 165] on icon at bounding box center [387, 162] width 9 height 9
click at [364, 132] on div "This file cannot be opened Download File Add" at bounding box center [296, 109] width 193 height 55
click at [1041, 24] on button "Save" at bounding box center [1032, 25] width 36 height 14
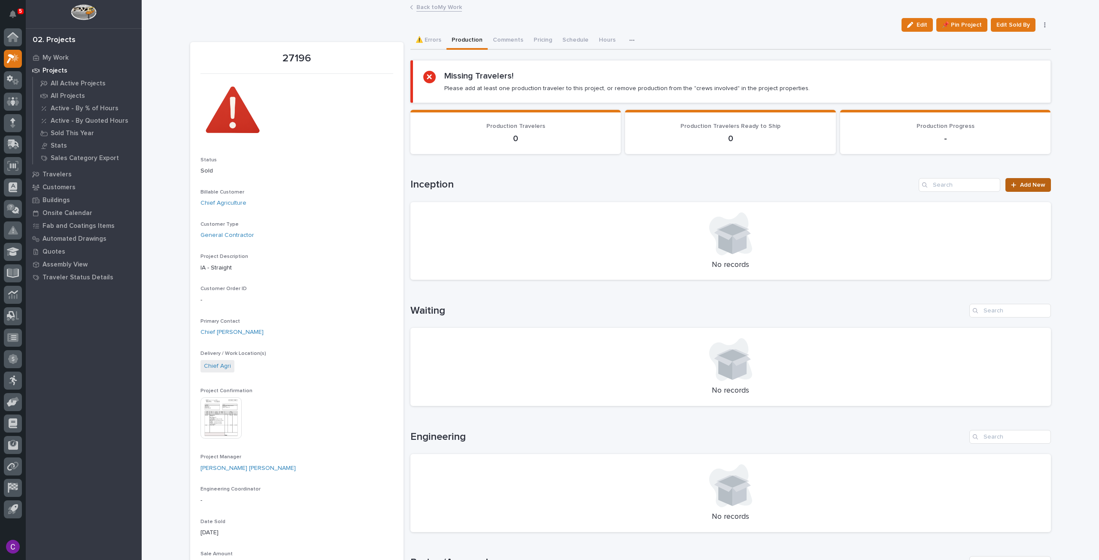
click at [1025, 182] on span "Add New" at bounding box center [1032, 185] width 25 height 6
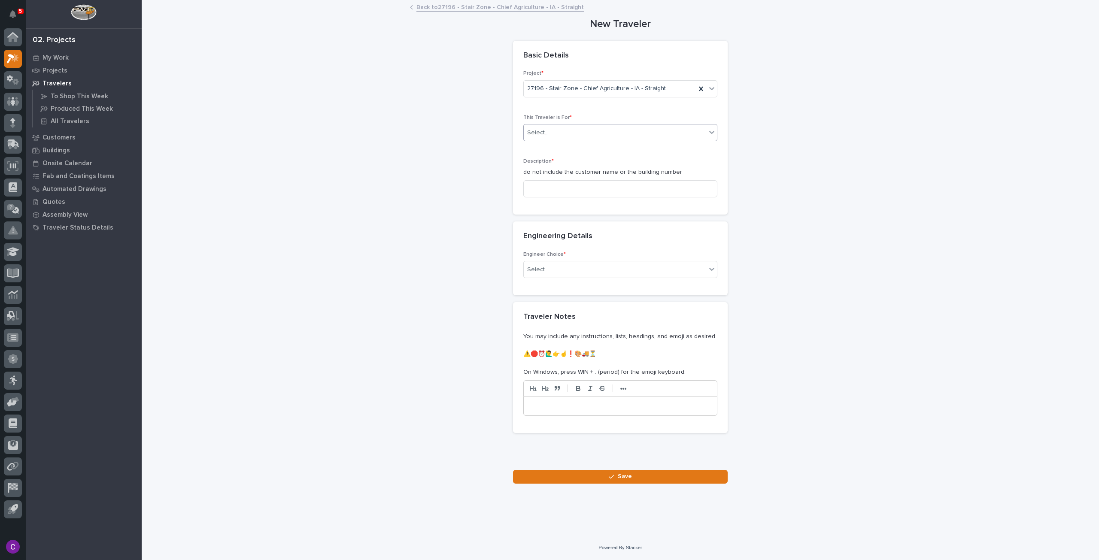
click at [589, 126] on div "Select..." at bounding box center [615, 133] width 182 height 14
click at [574, 147] on div "Production" at bounding box center [620, 148] width 193 height 15
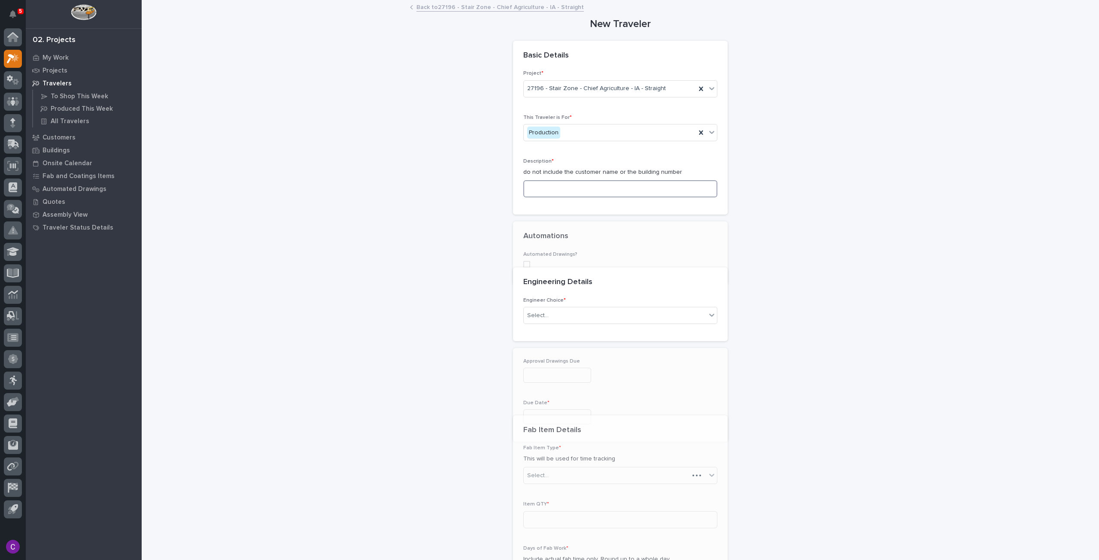
drag, startPoint x: 588, startPoint y: 188, endPoint x: 589, endPoint y: 193, distance: 4.9
click at [588, 188] on input at bounding box center [620, 188] width 194 height 17
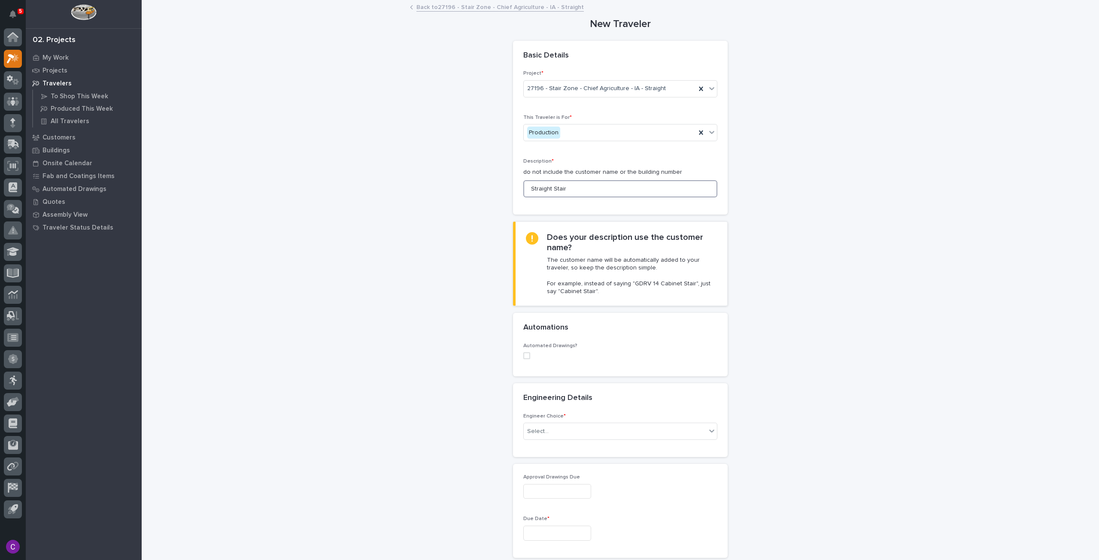
type input "Straight Stair"
click at [523, 353] on span at bounding box center [526, 355] width 7 height 7
click at [583, 415] on div "Select..." at bounding box center [615, 412] width 182 height 14
type input "*****"
click at [596, 425] on div "ST #35565" at bounding box center [616, 427] width 193 height 15
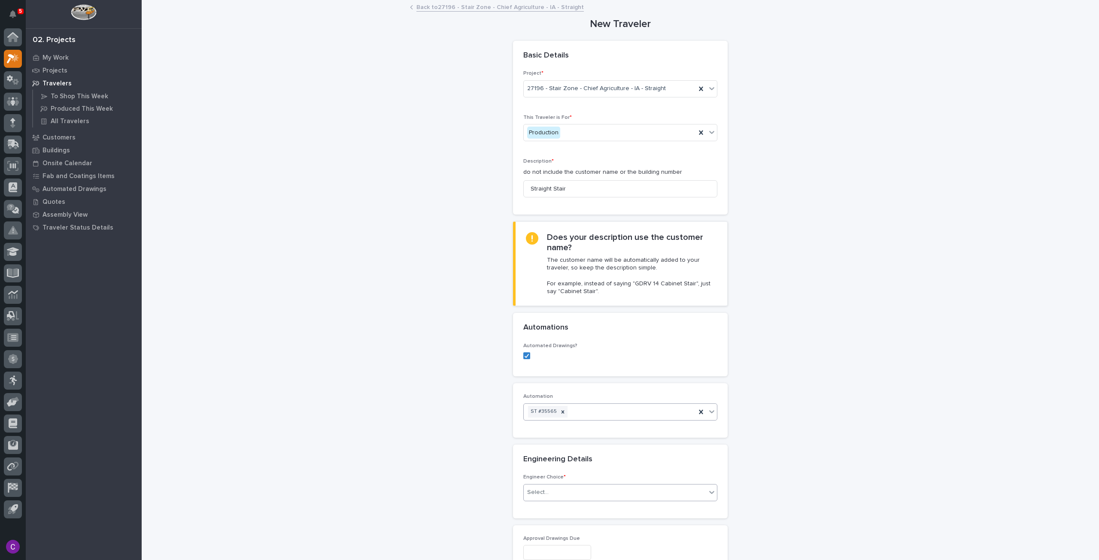
click at [631, 496] on div "Select..." at bounding box center [615, 493] width 182 height 14
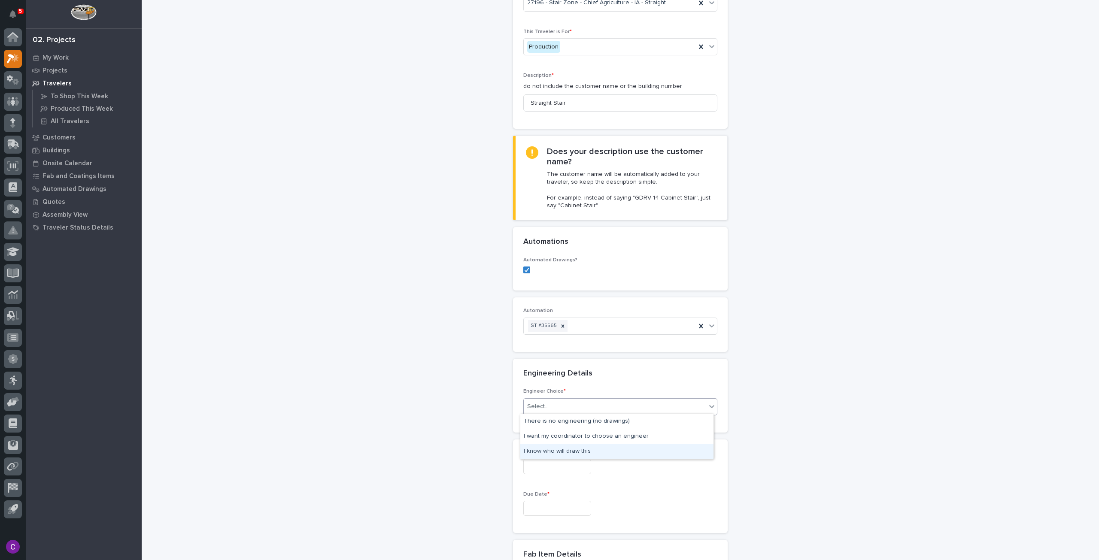
click at [589, 452] on div "I know who will draw this" at bounding box center [616, 451] width 193 height 15
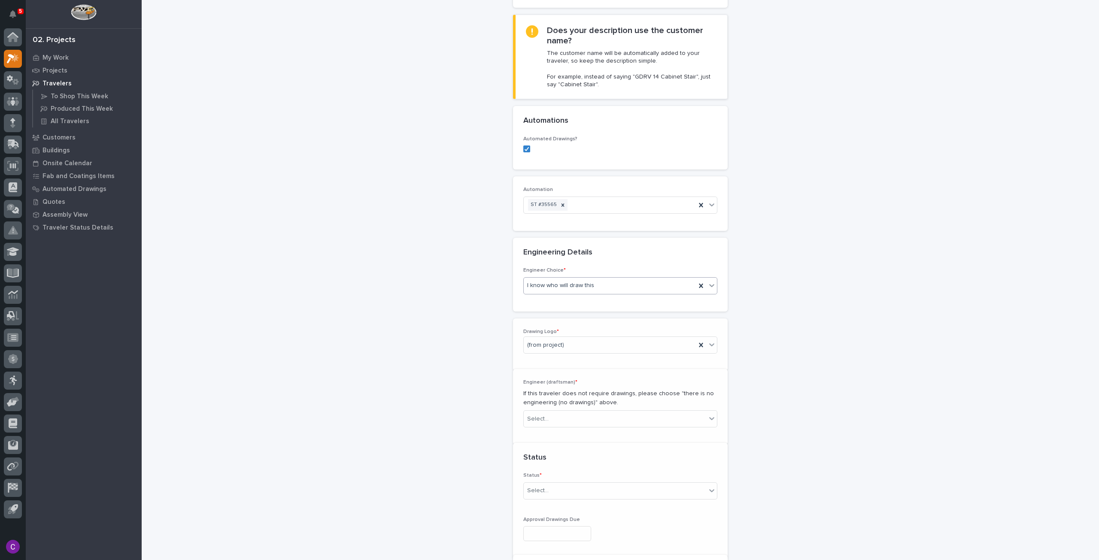
scroll to position [217, 0]
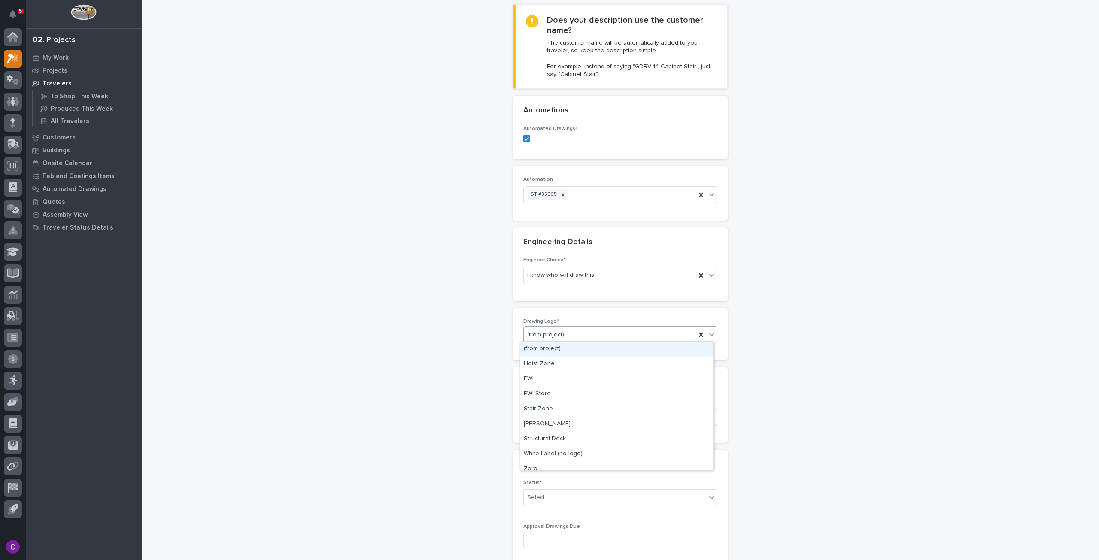
click at [596, 340] on div "(from project)" at bounding box center [620, 334] width 194 height 17
click at [555, 407] on div "Stair Zone" at bounding box center [616, 409] width 193 height 15
click at [616, 410] on div "Select..." at bounding box center [615, 417] width 182 height 14
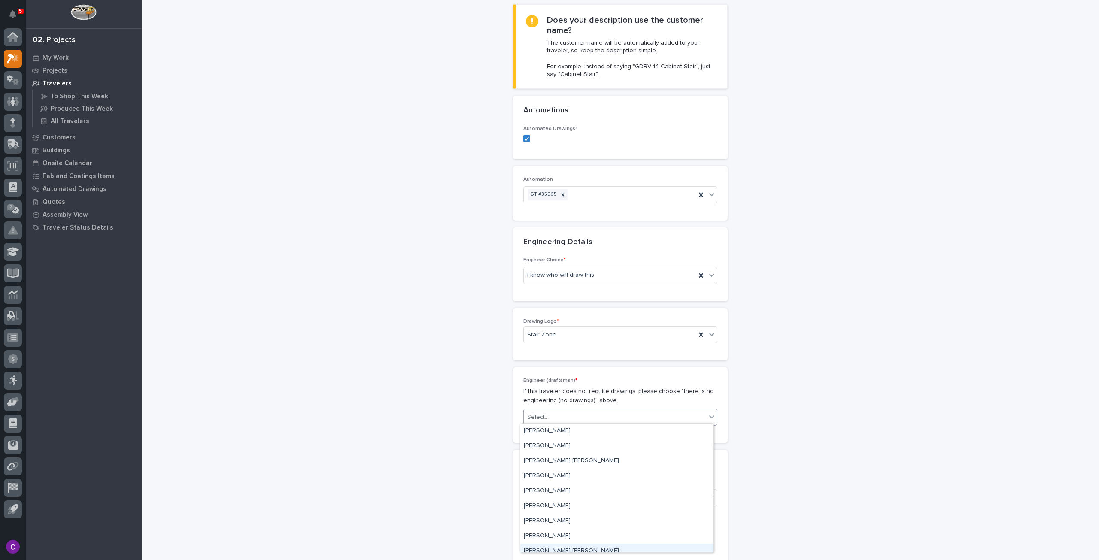
click at [562, 546] on div "[PERSON_NAME] [PERSON_NAME]" at bounding box center [616, 551] width 193 height 15
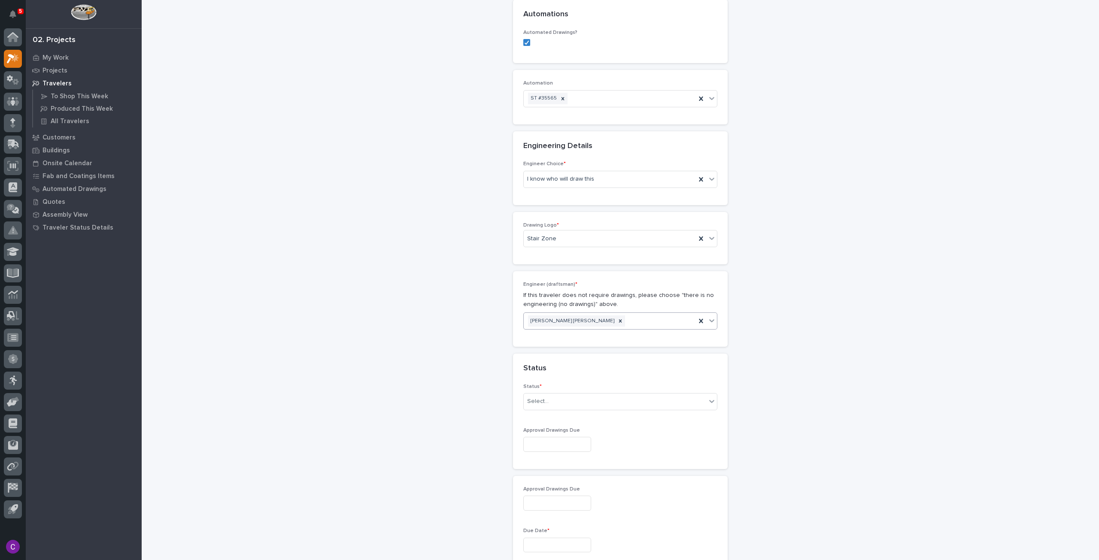
scroll to position [389, 0]
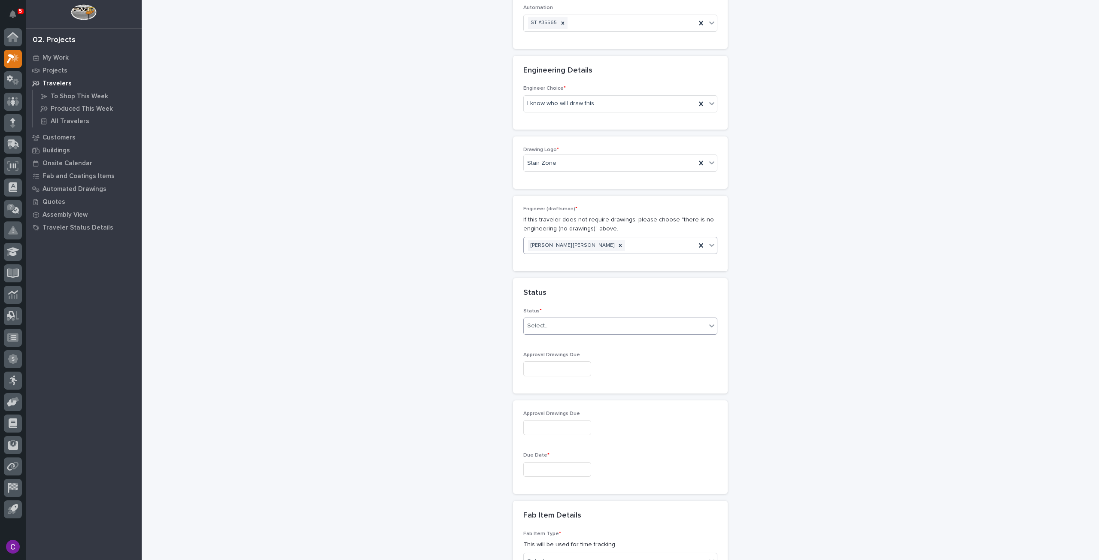
click at [573, 322] on div "Select..." at bounding box center [615, 326] width 182 height 14
click at [592, 340] on div "Sold (no traveler printed)" at bounding box center [616, 340] width 193 height 15
click at [581, 367] on input "text" at bounding box center [557, 368] width 68 height 15
click at [653, 414] on div "Approval Drawings Due" at bounding box center [620, 426] width 194 height 31
click at [591, 363] on input "text" at bounding box center [557, 368] width 68 height 15
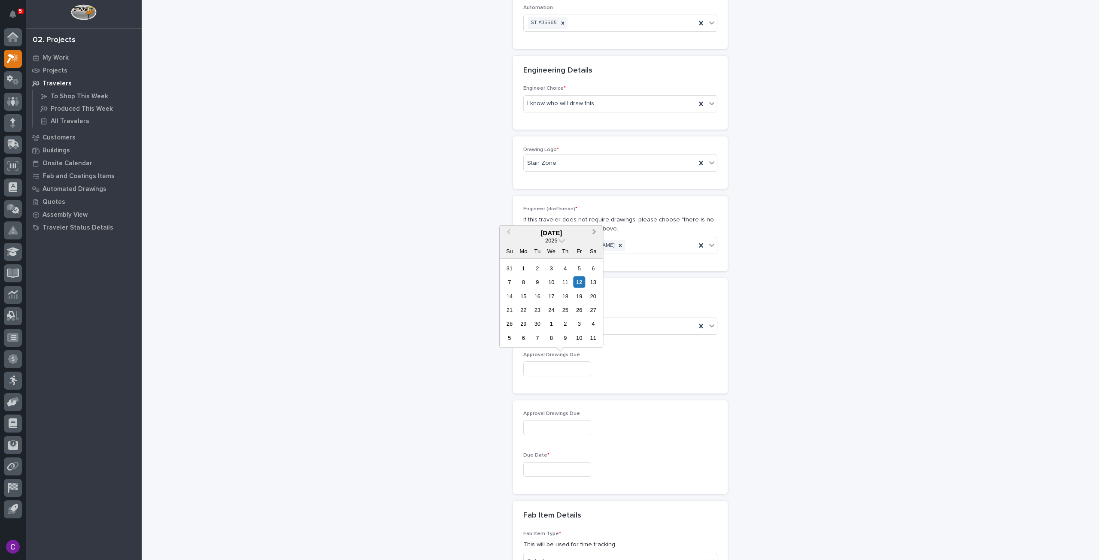
click at [596, 231] on button "Next Month" at bounding box center [595, 233] width 14 height 14
click at [527, 282] on div "3" at bounding box center [524, 282] width 12 height 12
type input "**********"
click at [580, 468] on input "text" at bounding box center [557, 469] width 68 height 15
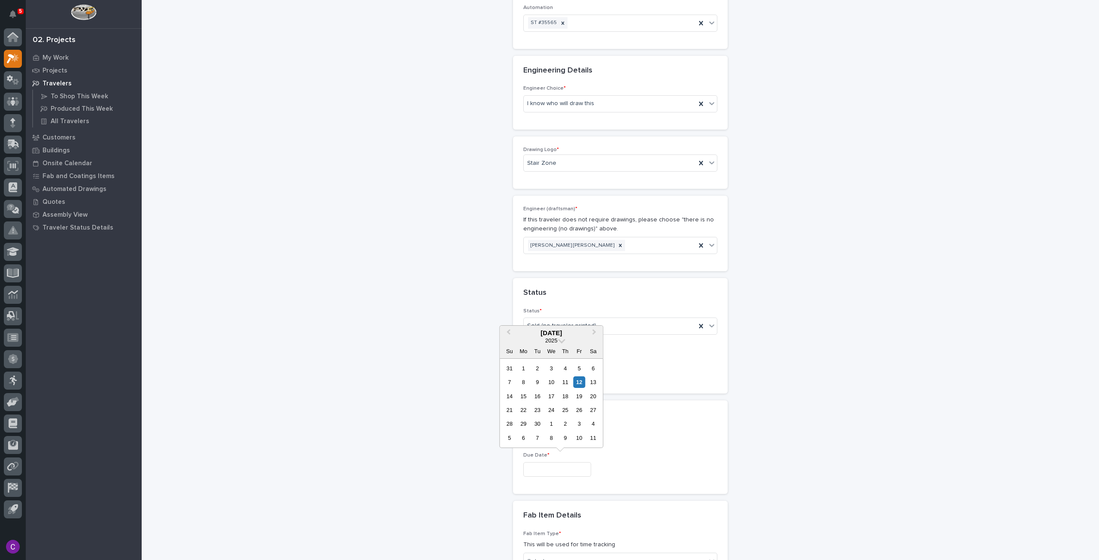
click at [667, 372] on div "**********" at bounding box center [620, 368] width 194 height 15
click at [574, 436] on div "**********" at bounding box center [620, 426] width 194 height 31
click at [574, 435] on div "**********" at bounding box center [620, 426] width 194 height 31
click at [570, 429] on input "**********" at bounding box center [557, 427] width 68 height 15
click at [507, 295] on button "Previous Month" at bounding box center [508, 292] width 14 height 14
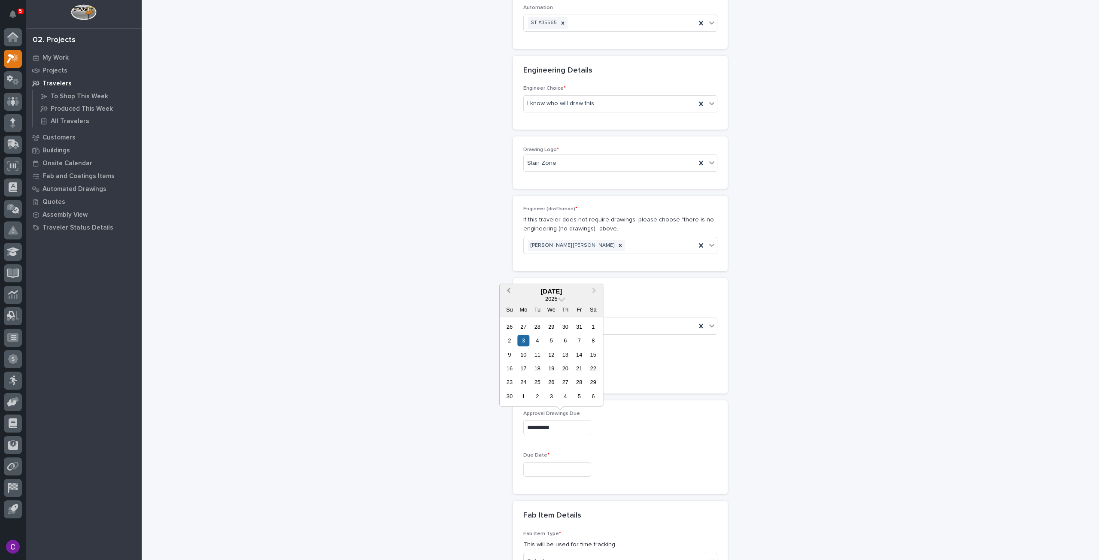
click at [507, 295] on button "Previous Month" at bounding box center [508, 292] width 14 height 14
click at [577, 346] on div "12" at bounding box center [580, 341] width 12 height 12
type input "**********"
click at [582, 462] on input "text" at bounding box center [557, 469] width 68 height 15
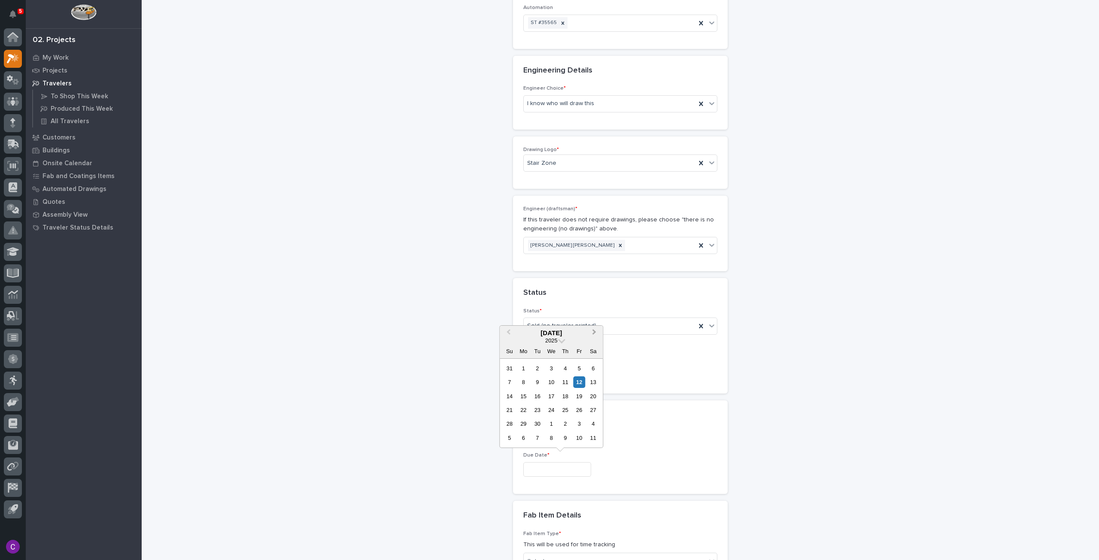
click at [594, 332] on span "Next Month" at bounding box center [594, 333] width 0 height 11
click at [528, 381] on div "3" at bounding box center [524, 383] width 12 height 12
type input "**********"
click at [854, 282] on div "**********" at bounding box center [620, 322] width 861 height 1421
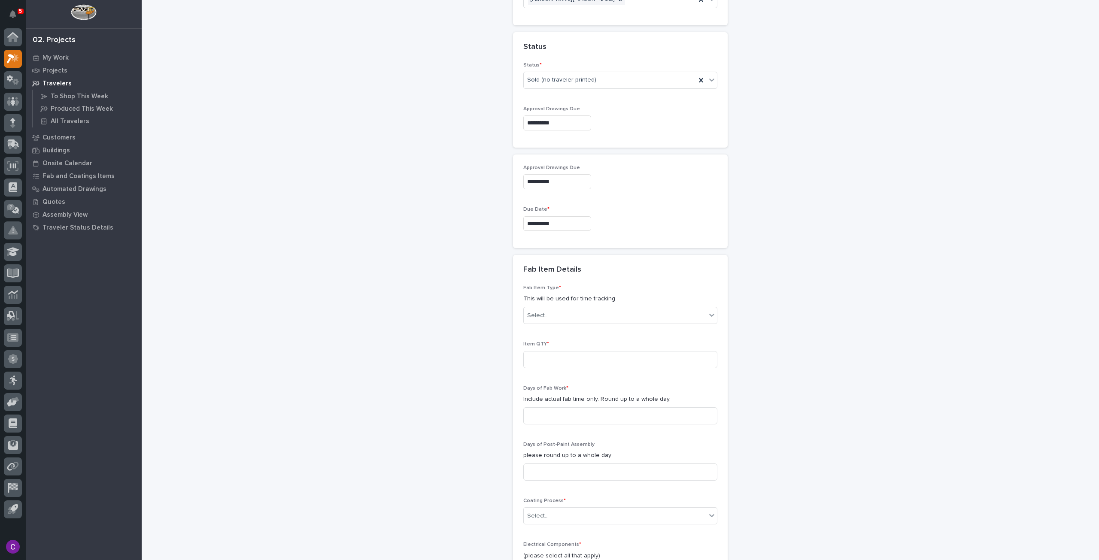
scroll to position [647, 0]
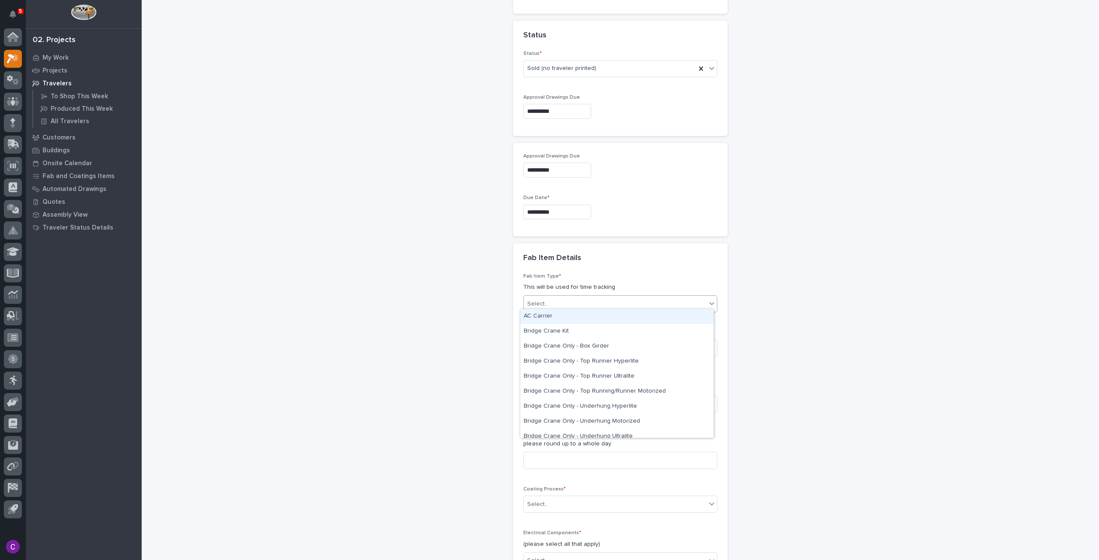
click at [648, 297] on div "Select..." at bounding box center [615, 304] width 182 height 14
type input "***"
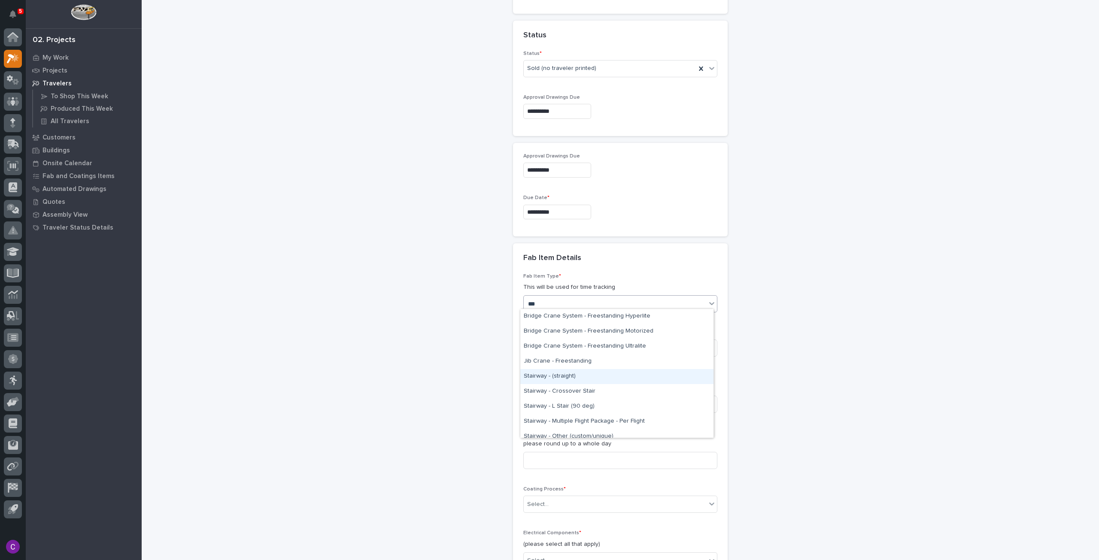
click at [580, 382] on div "Stairway - (straight)" at bounding box center [616, 376] width 193 height 15
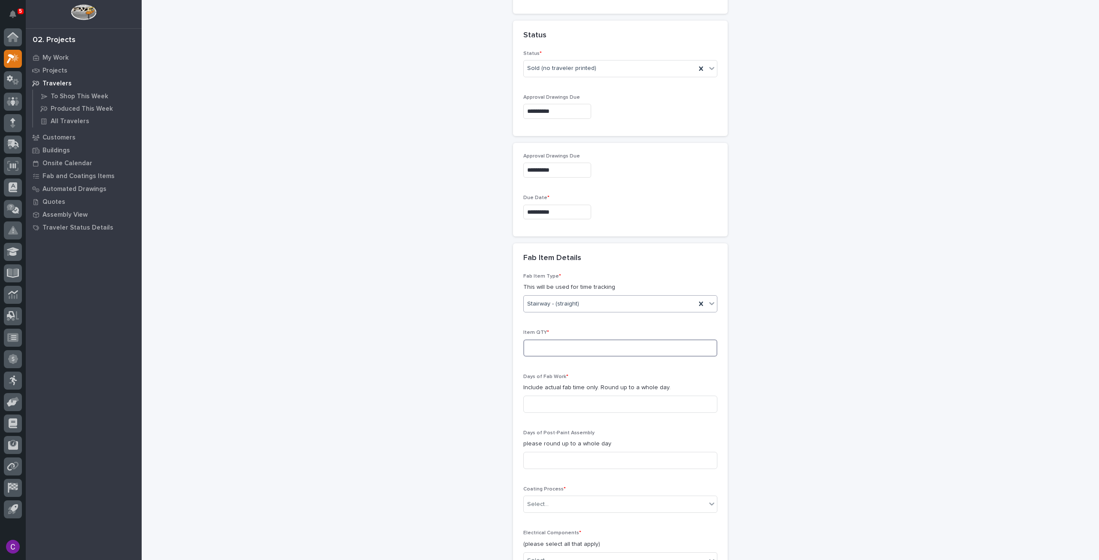
click at [567, 346] on input at bounding box center [620, 348] width 194 height 17
type input "1"
click at [631, 400] on input at bounding box center [620, 404] width 194 height 17
drag, startPoint x: 921, startPoint y: 189, endPoint x: 883, endPoint y: 211, distance: 43.8
click at [921, 189] on div "**********" at bounding box center [620, 64] width 861 height 1421
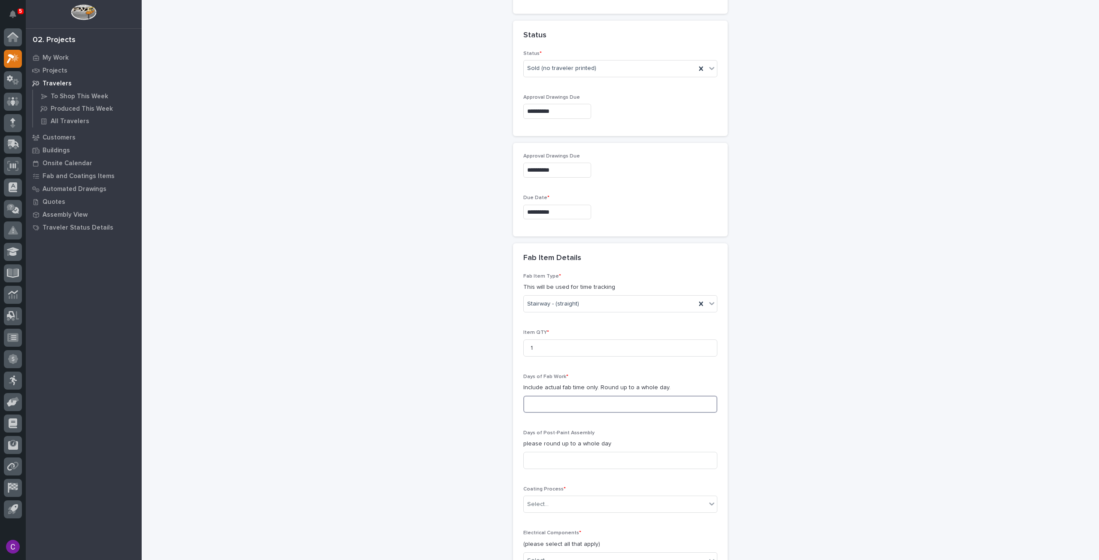
click at [659, 401] on input at bounding box center [620, 404] width 194 height 17
type input "53"
click at [630, 462] on input at bounding box center [620, 460] width 194 height 17
type input "0"
click at [627, 504] on div "Select..." at bounding box center [615, 505] width 182 height 14
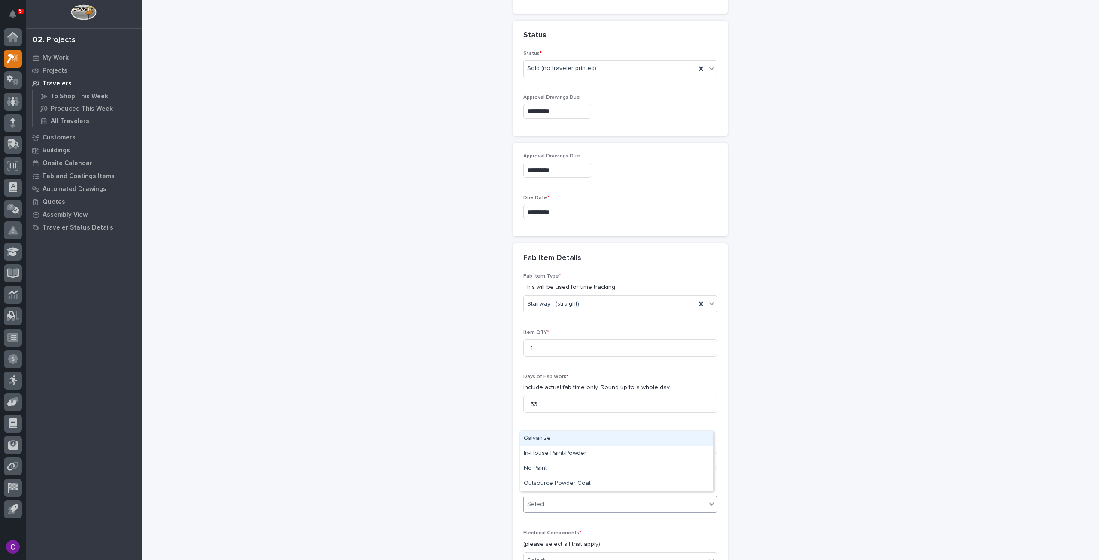
click at [566, 433] on div "Galvanize" at bounding box center [616, 438] width 193 height 15
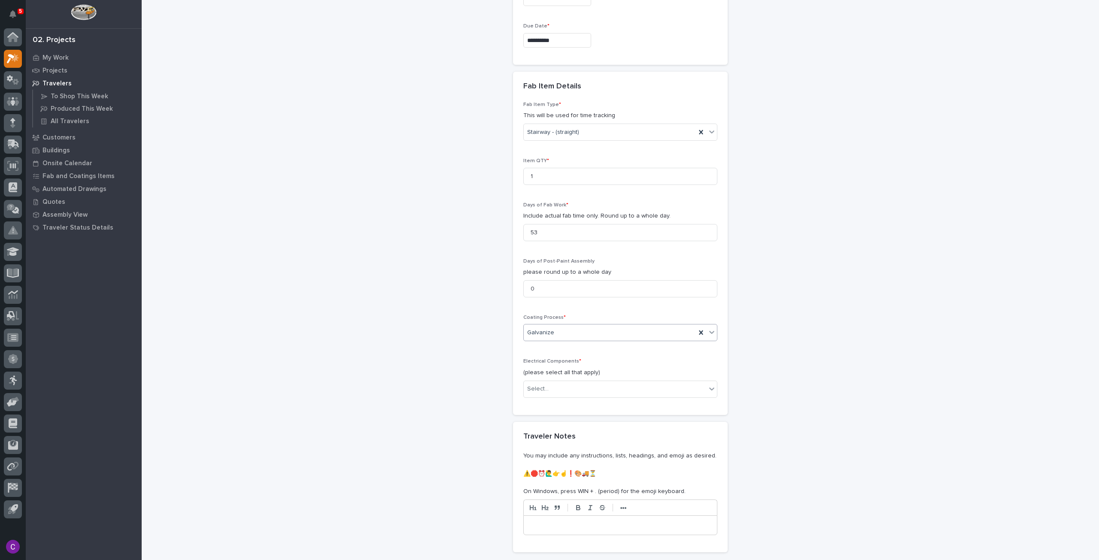
scroll to position [818, 0]
click at [570, 387] on div "Select..." at bounding box center [615, 389] width 182 height 14
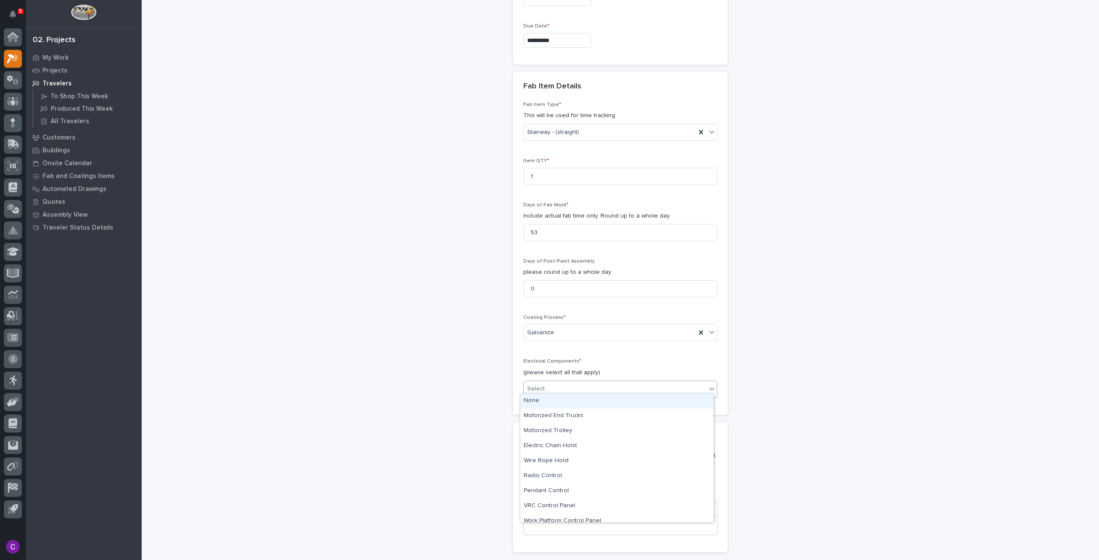
click at [567, 402] on div "None" at bounding box center [616, 401] width 193 height 15
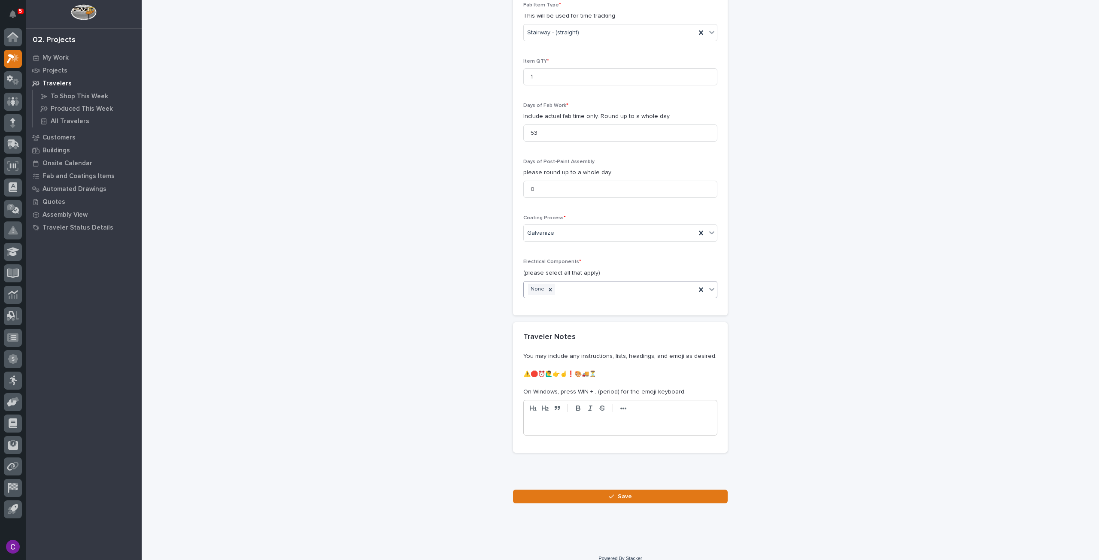
scroll to position [924, 0]
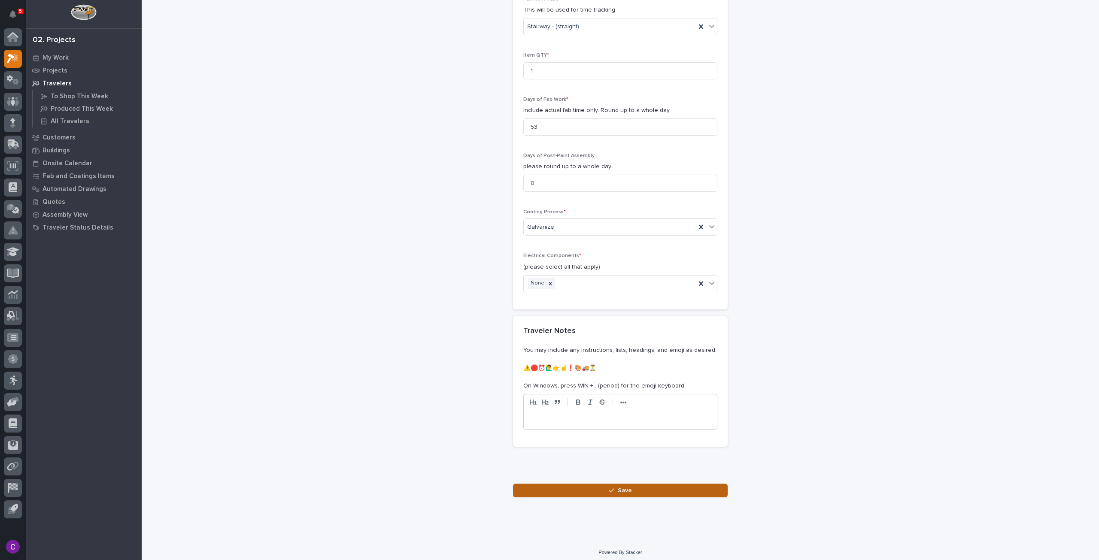
click at [648, 486] on button "Save" at bounding box center [620, 491] width 215 height 14
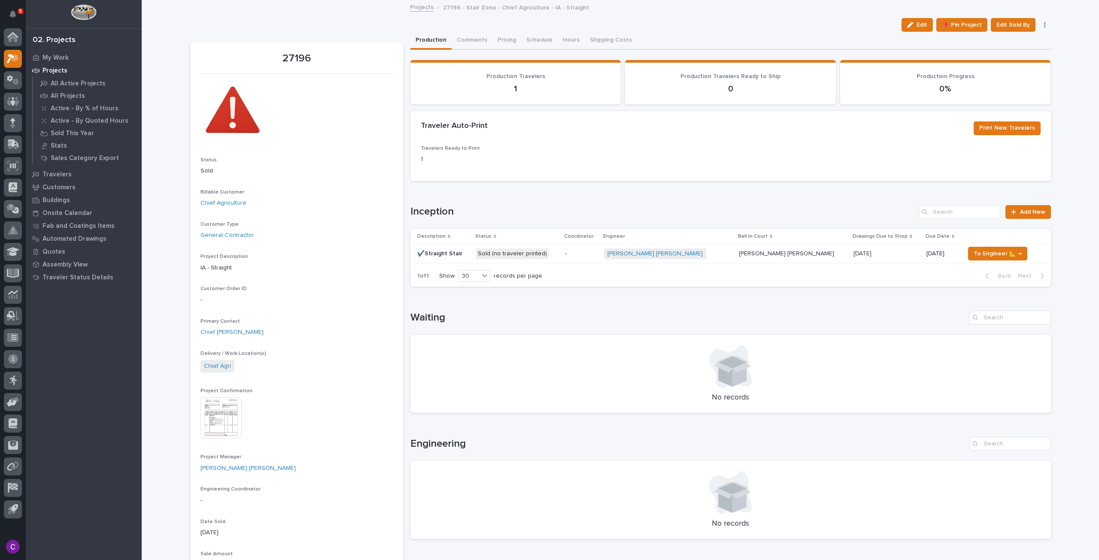
click at [683, 23] on div "Edit 📌 Pin Project Edit Sold By Cancel 🗑️ Delete" at bounding box center [620, 25] width 861 height 14
click at [784, 252] on p at bounding box center [793, 253] width 108 height 7
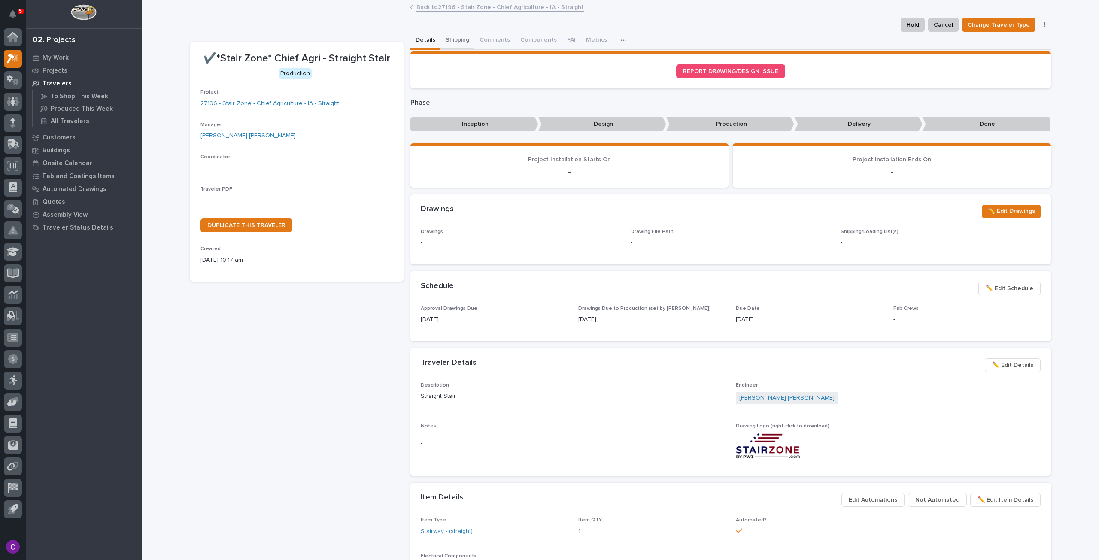
click at [447, 37] on button "Shipping" at bounding box center [457, 41] width 34 height 18
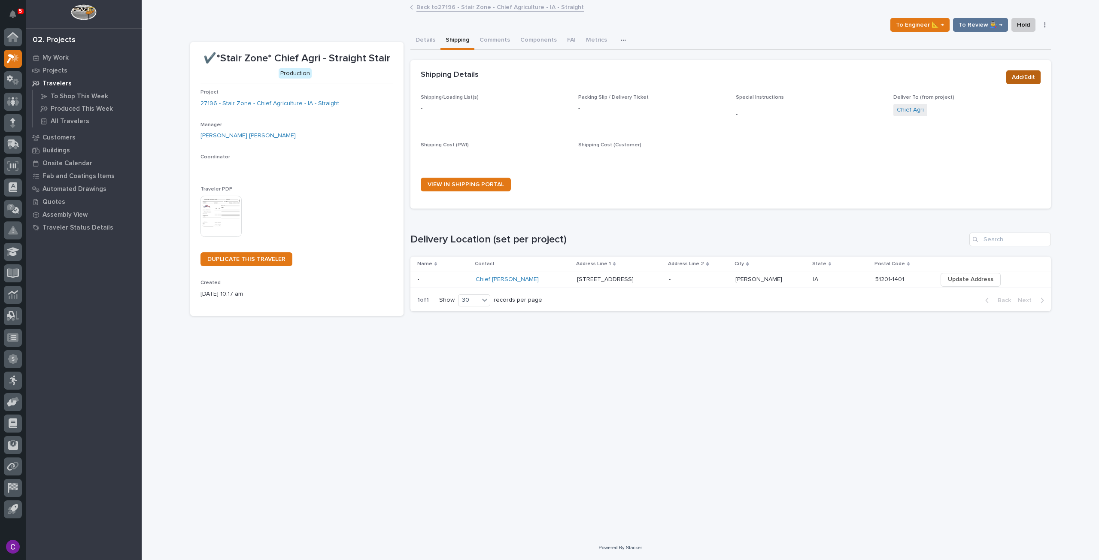
click at [1014, 72] on span "Add/Edit" at bounding box center [1023, 77] width 23 height 10
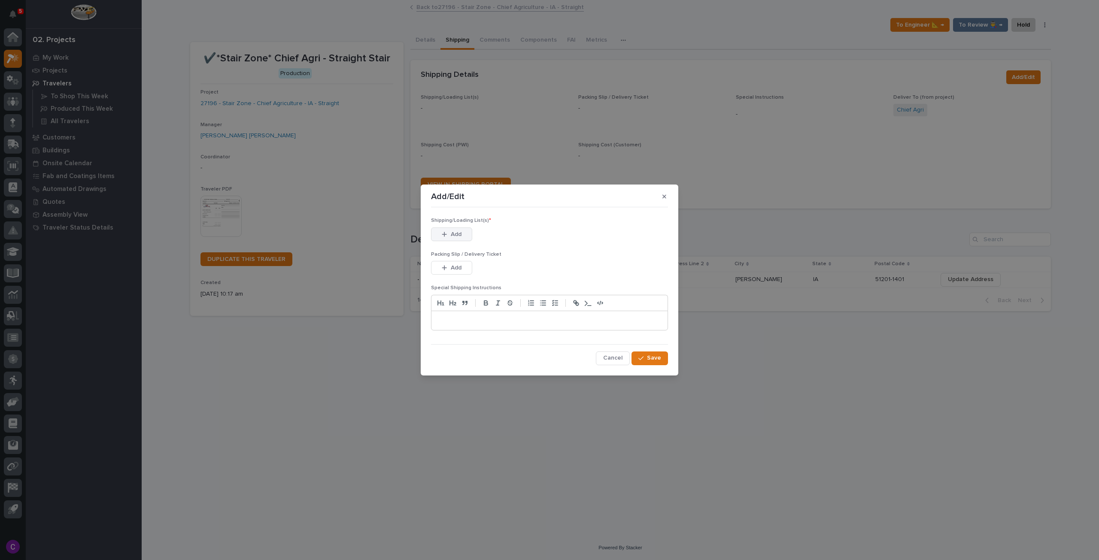
click at [446, 235] on icon "button" at bounding box center [444, 234] width 5 height 6
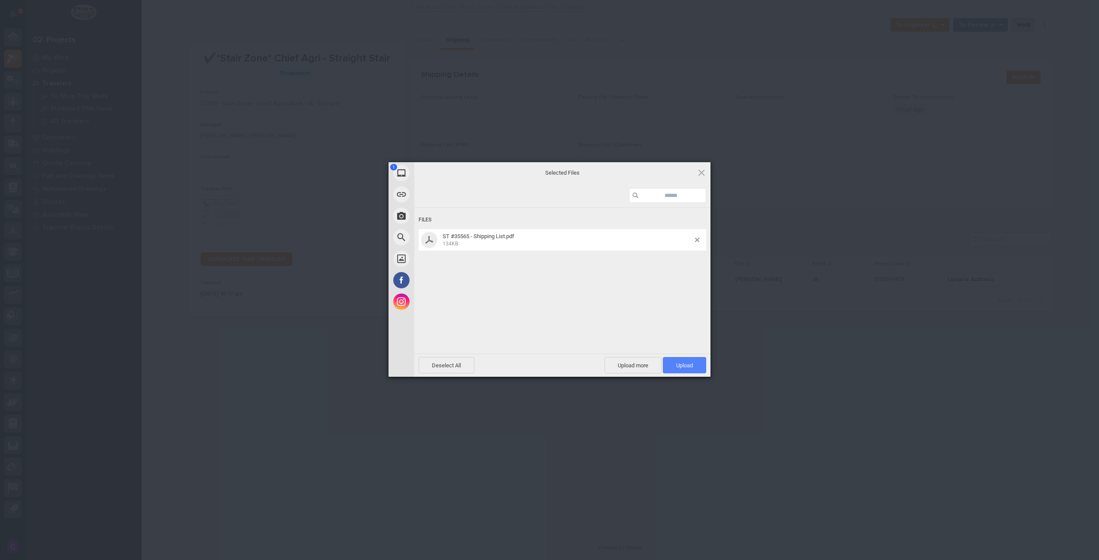
click at [693, 372] on span "Upload 1" at bounding box center [684, 365] width 43 height 16
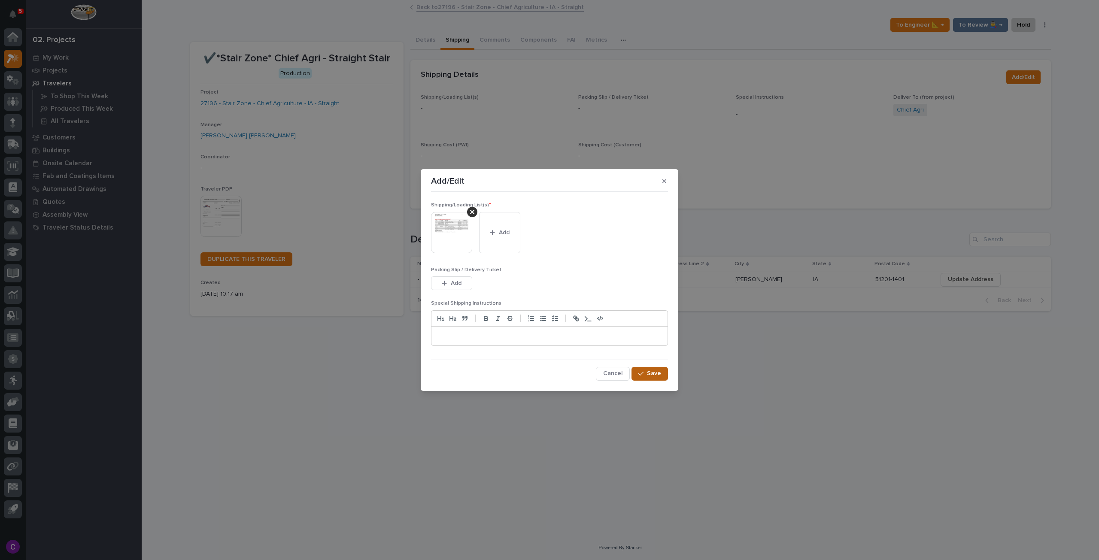
click at [663, 373] on button "Save" at bounding box center [650, 374] width 36 height 14
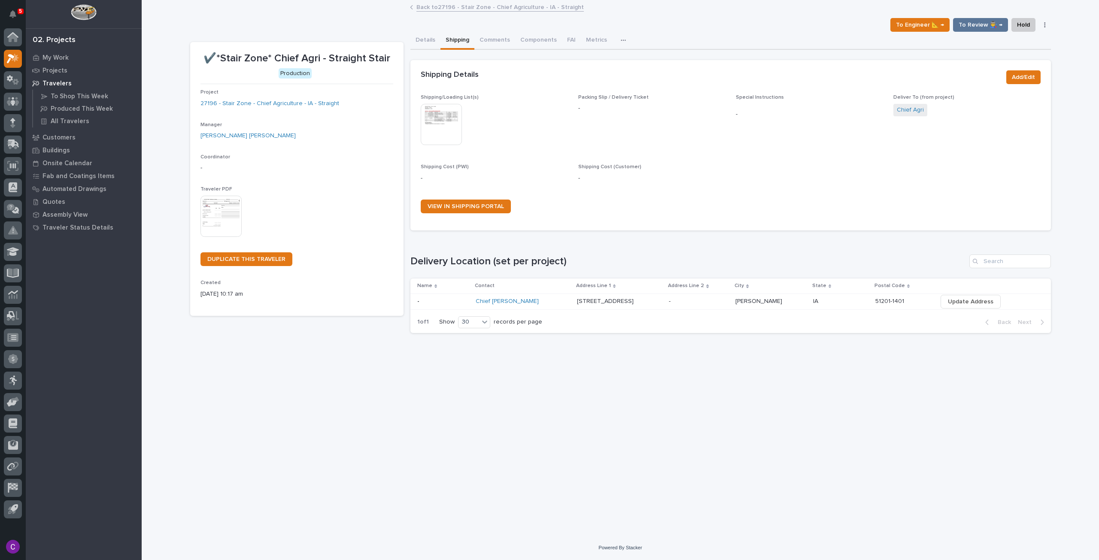
click at [463, 1] on div "✔️*Stair Zone* Chief Agri - Straight Stair To Engineer 📐 → To Review 👨‍🏭 → Hold…" at bounding box center [620, 170] width 861 height 339
click at [471, 10] on link "Back to 27196 - Stair Zone - Chief Agriculture - IA - Straight" at bounding box center [499, 7] width 167 height 10
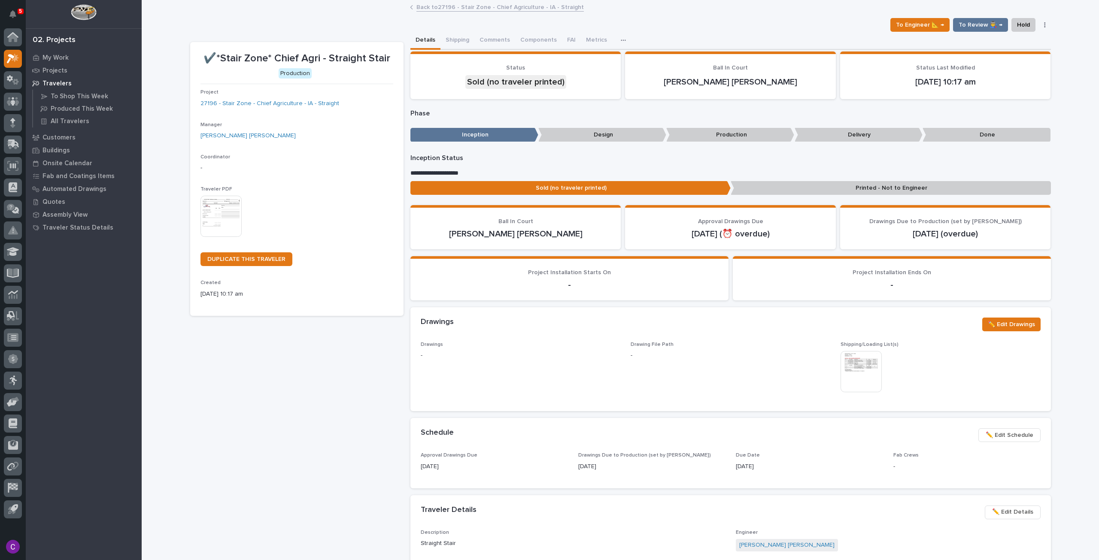
click at [217, 225] on img at bounding box center [220, 216] width 41 height 41
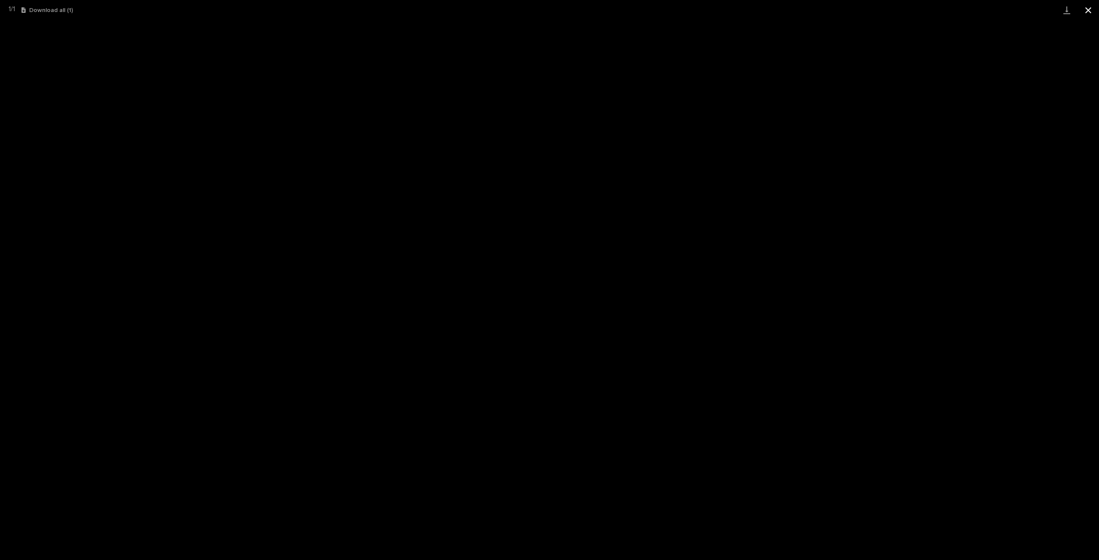
click at [1084, 11] on button "Close gallery" at bounding box center [1088, 10] width 21 height 20
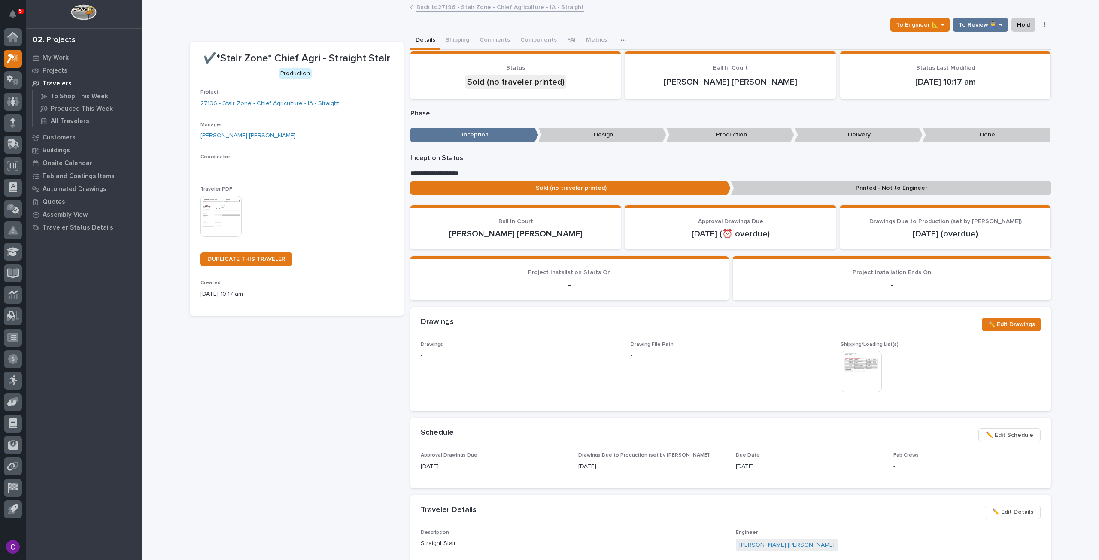
click at [774, 20] on div "To Engineer 📐 → To Review 👨‍🏭 → Hold Cancel Change Traveler Type Regenerate PDF…" at bounding box center [620, 25] width 861 height 14
click at [984, 25] on span "To Review 👨‍🏭 →" at bounding box center [981, 25] width 44 height 10
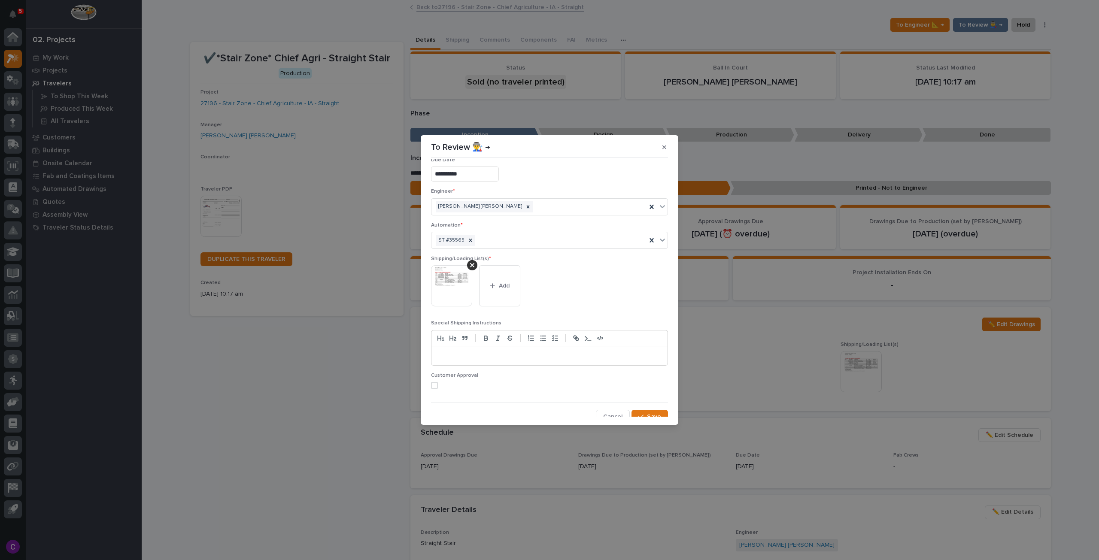
scroll to position [16, 0]
click at [641, 409] on div "button" at bounding box center [642, 412] width 9 height 6
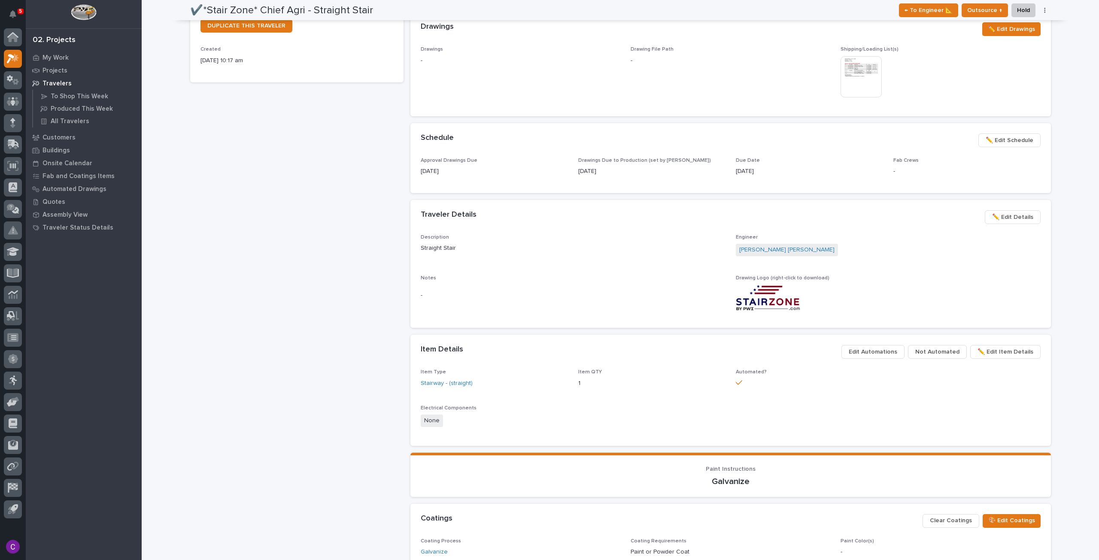
scroll to position [0, 0]
